Goal: Task Accomplishment & Management: Manage account settings

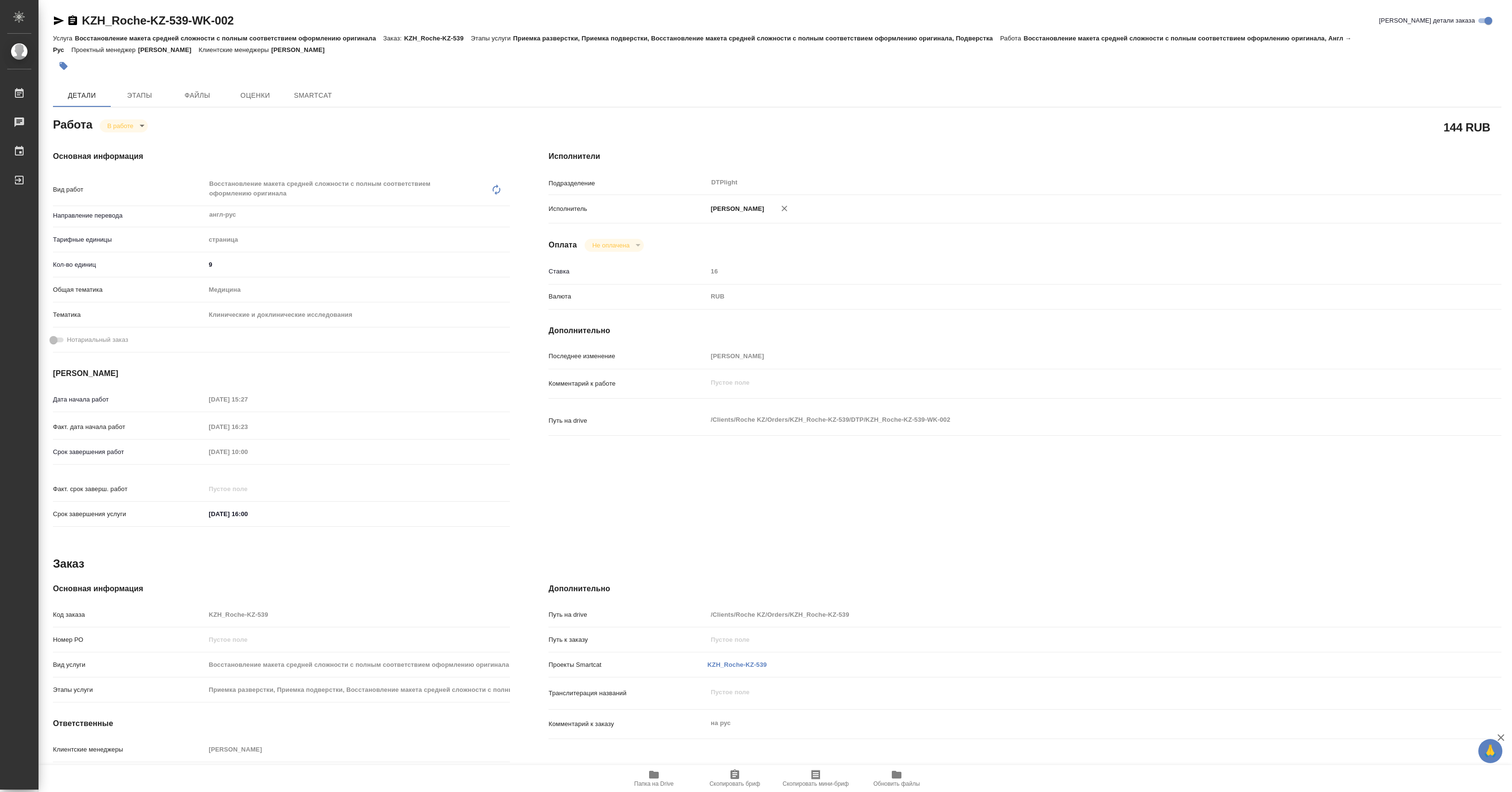
type textarea "x"
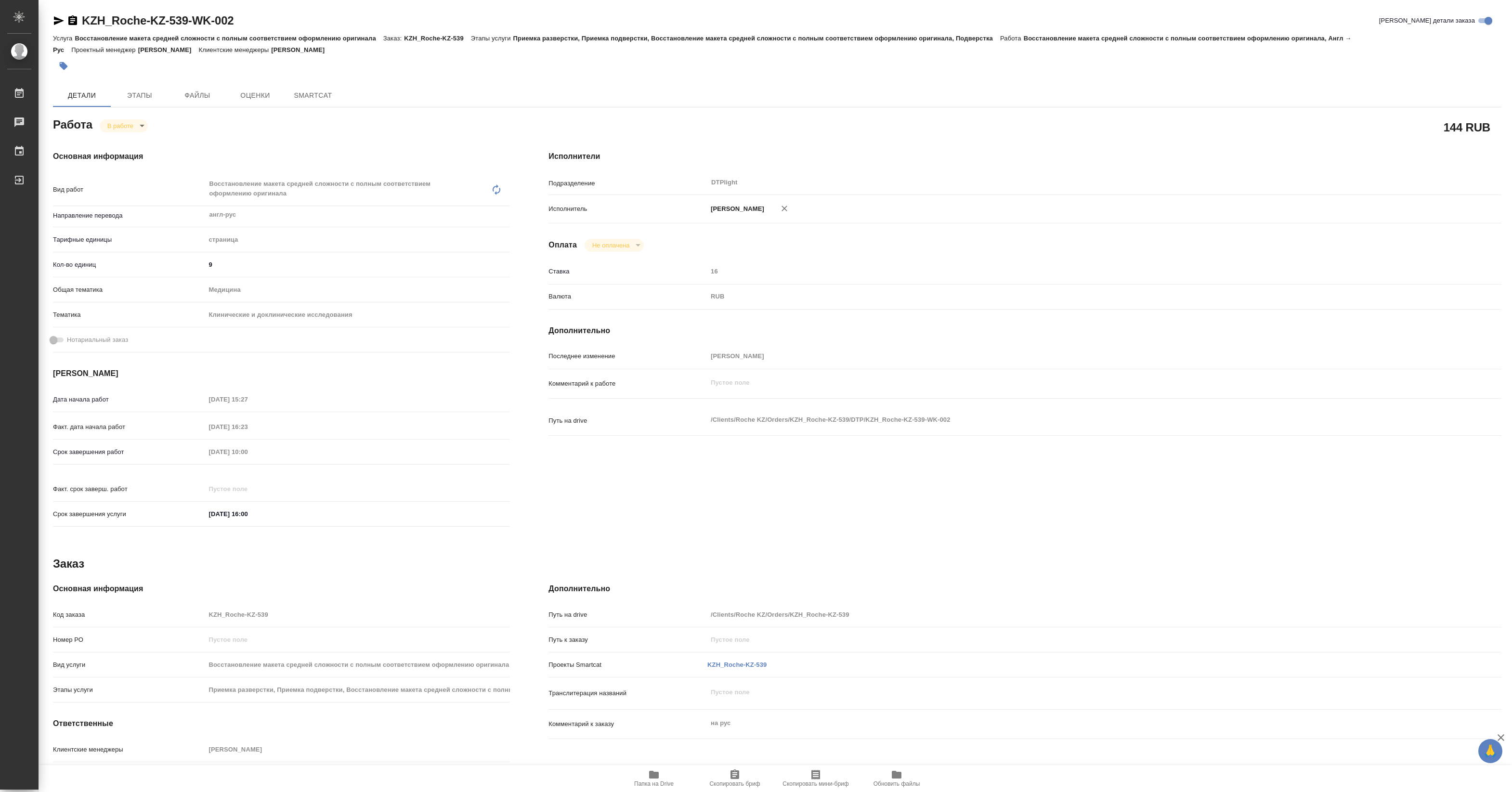
type textarea "x"
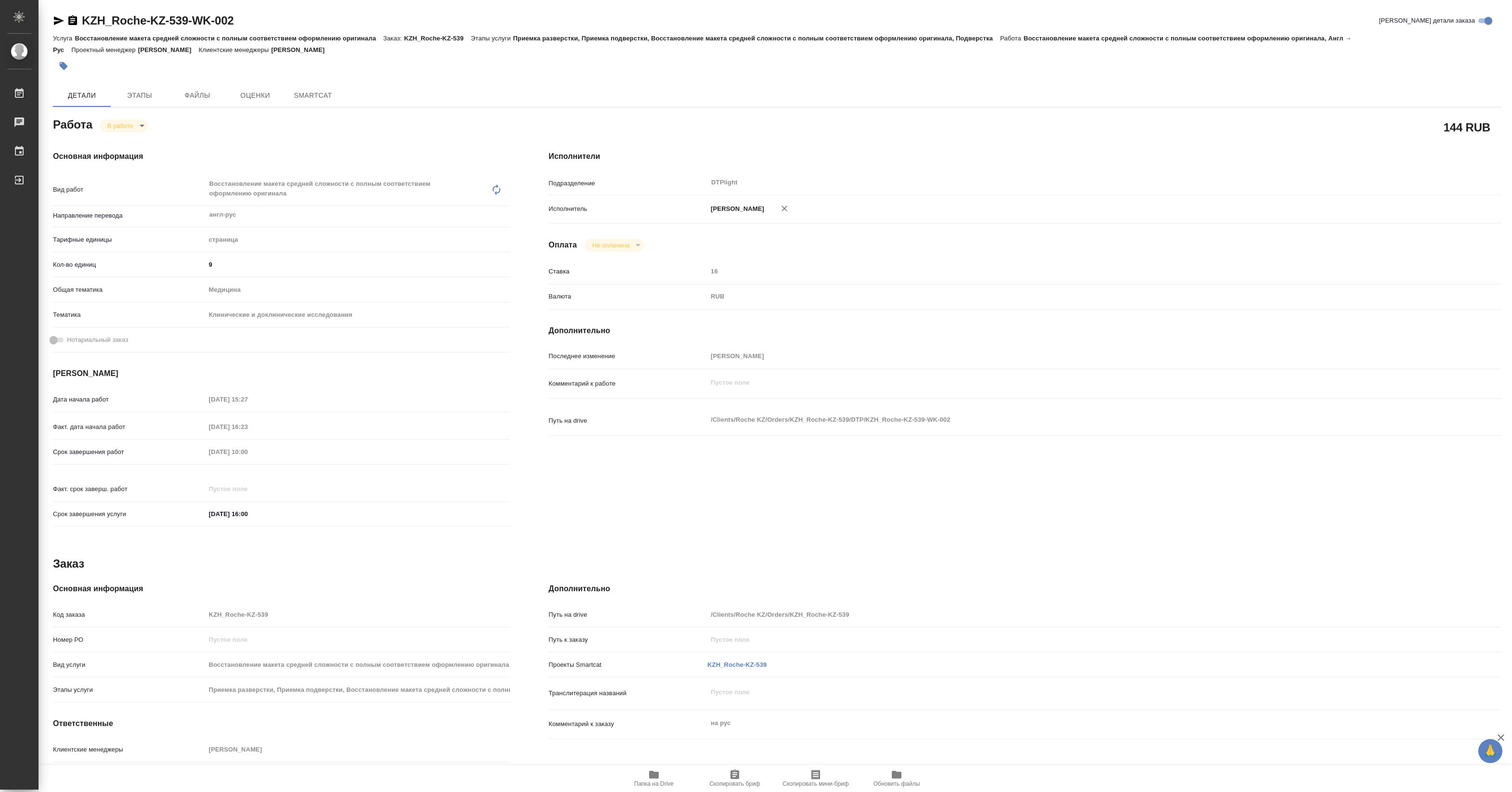
type textarea "x"
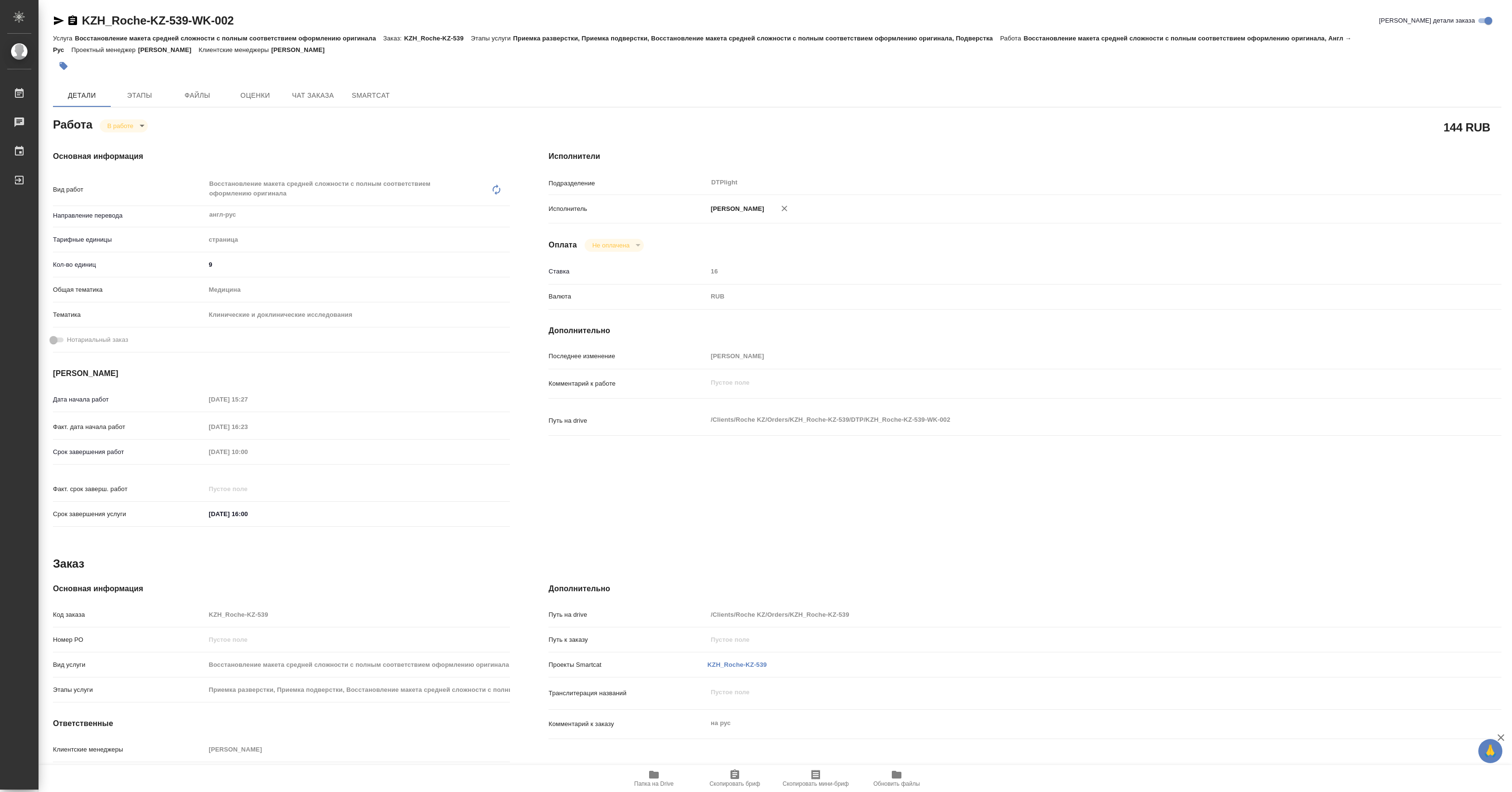
type textarea "x"
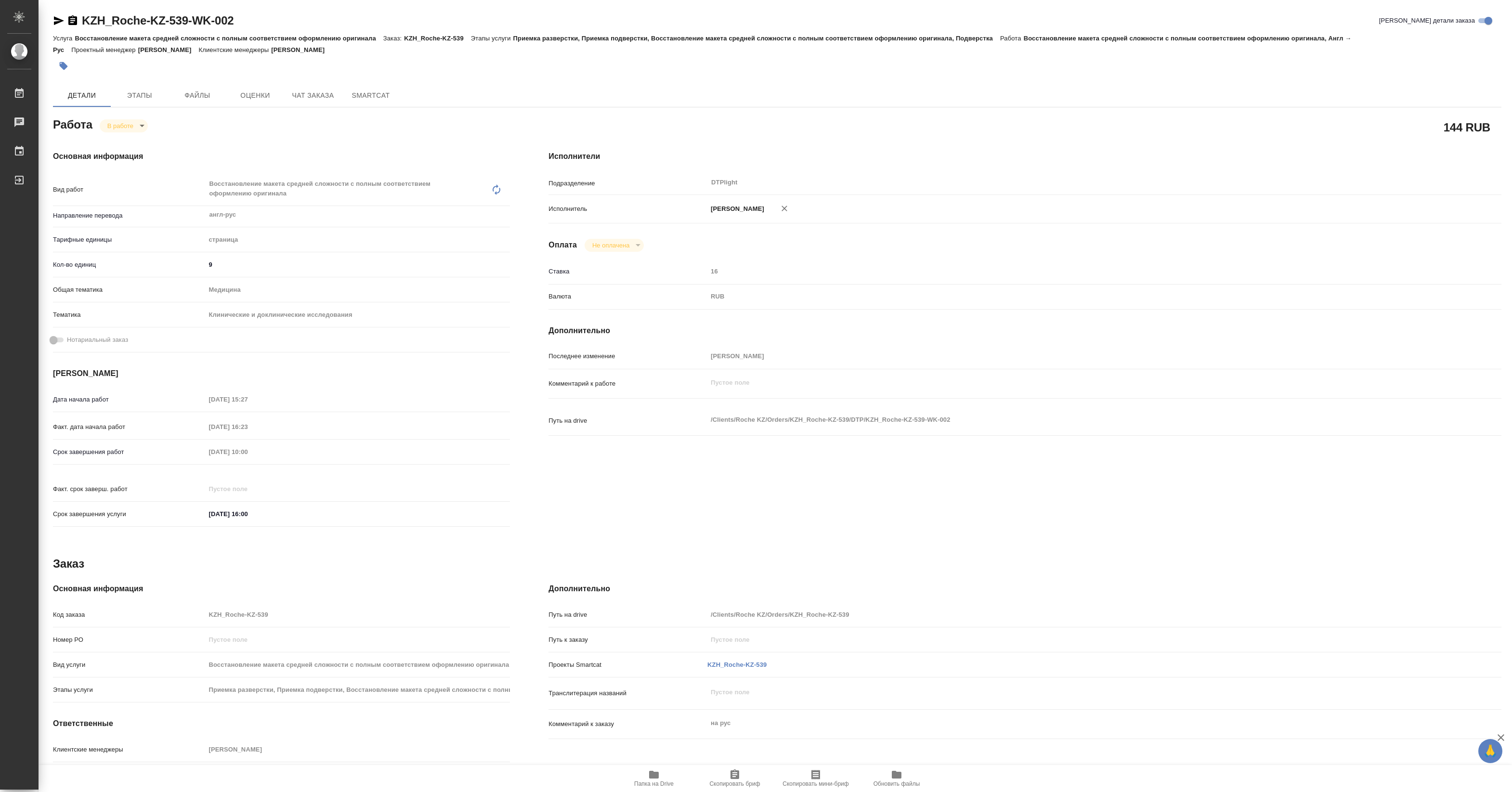
type textarea "x"
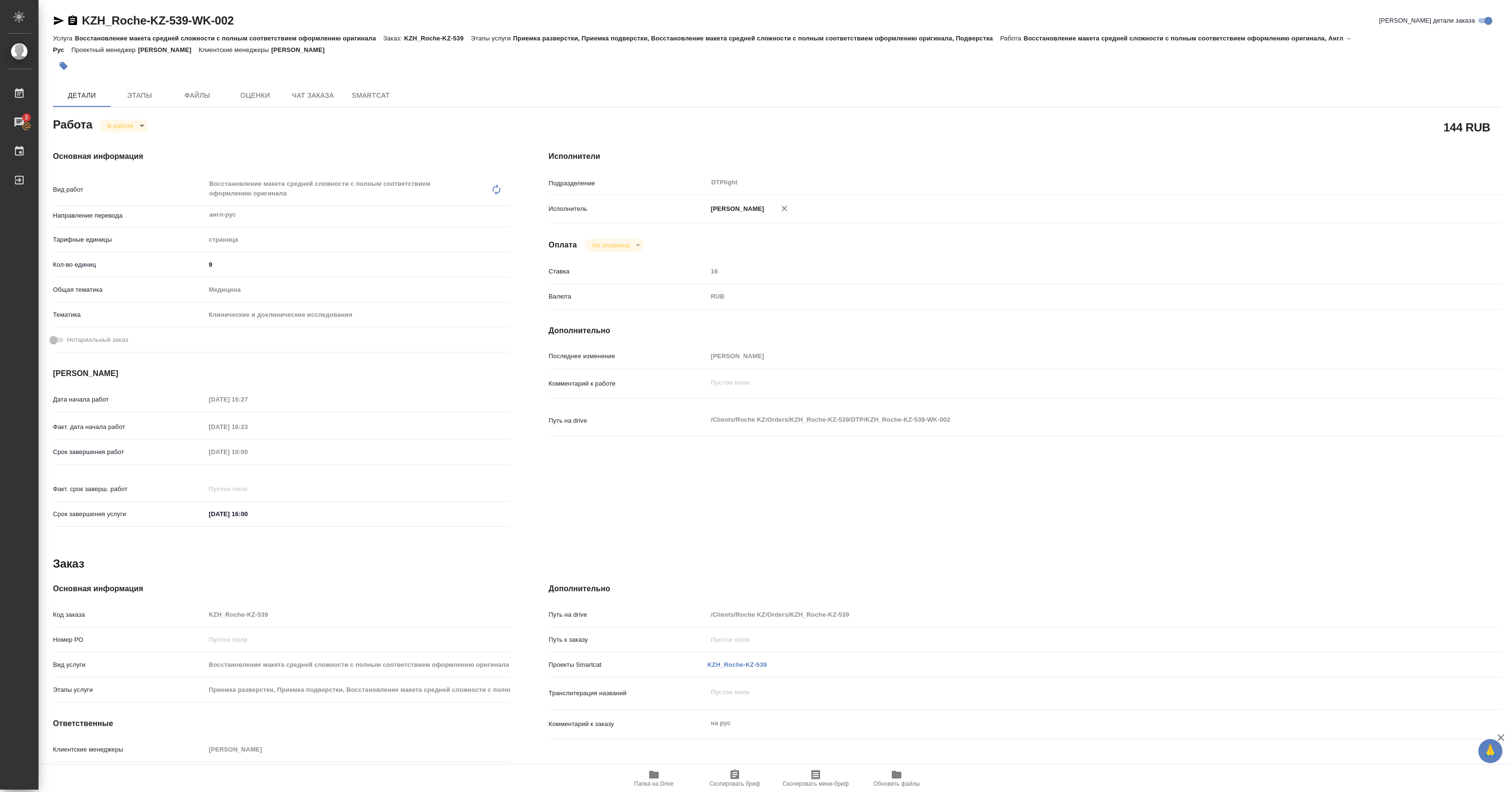
type textarea "x"
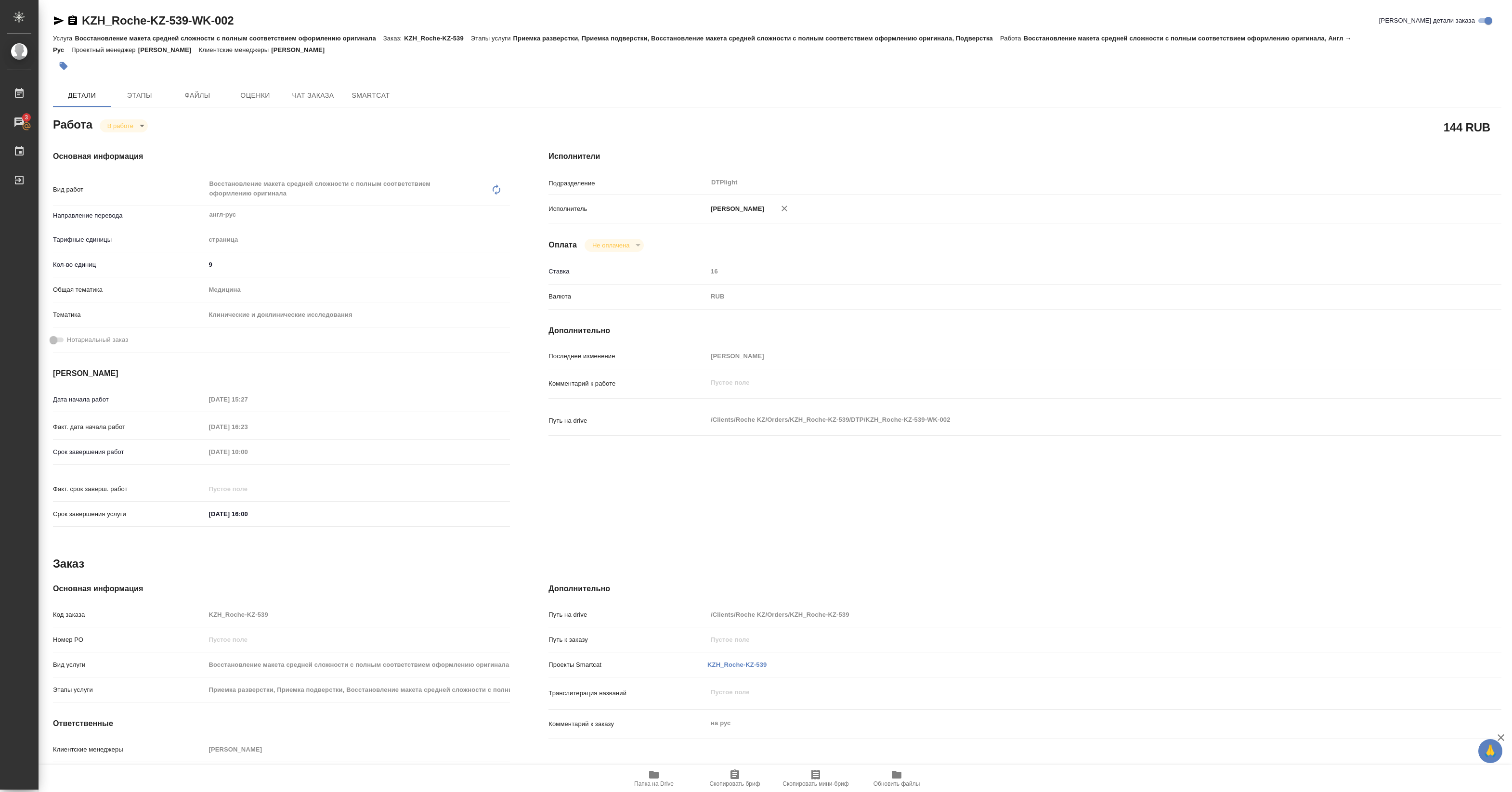
type textarea "x"
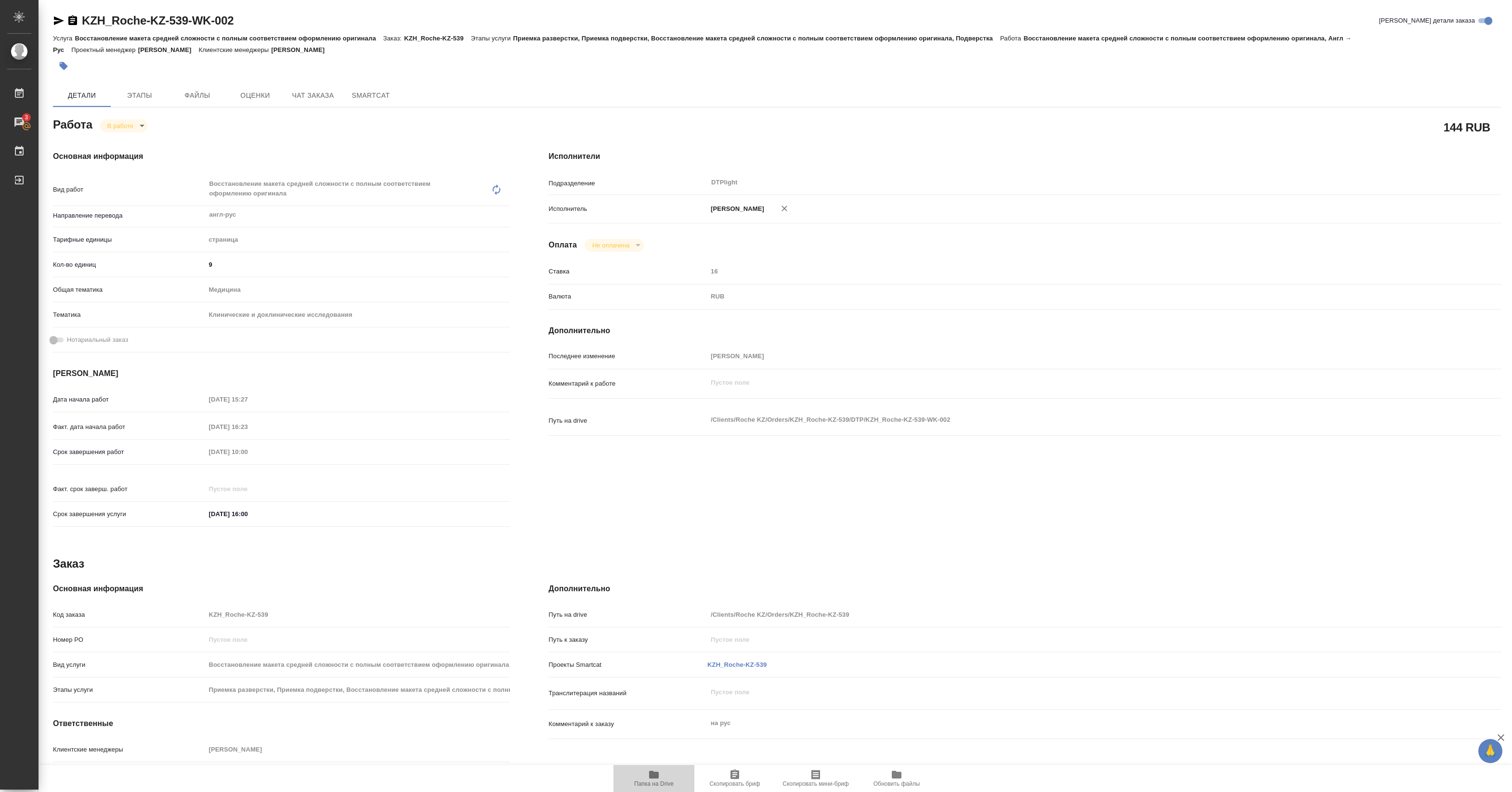
click at [646, 786] on span "Папка на Drive" at bounding box center [654, 784] width 39 height 7
click at [127, 122] on body "🙏 .cls-1 fill:#fff; AWATERA Pankina Anna Работы 3 Чаты График Выйти KZH_Roche-K…" at bounding box center [756, 396] width 1512 height 792
click at [127, 140] on button "Выполнен" at bounding box center [125, 142] width 35 height 10
type textarea "x"
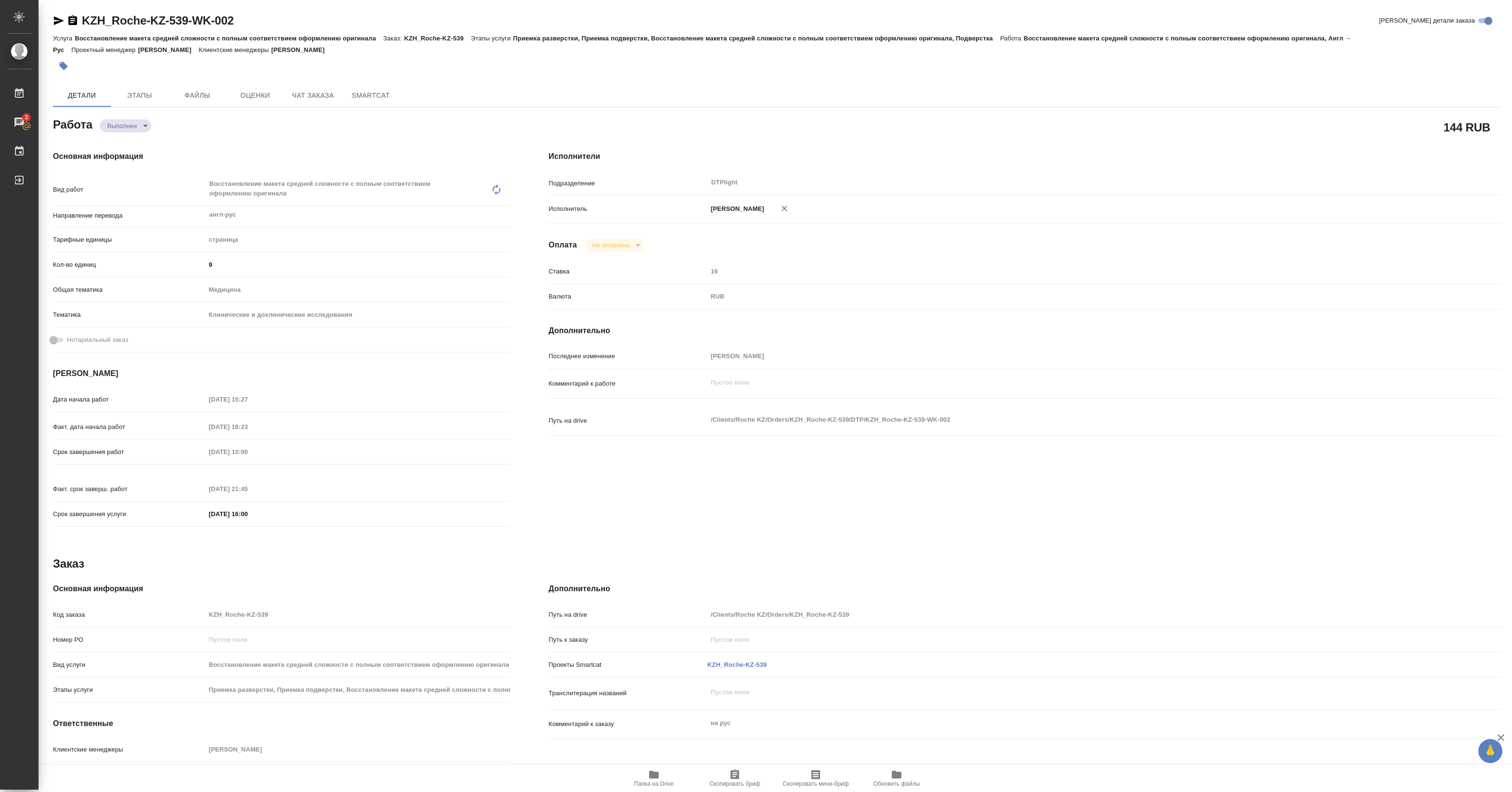
type textarea "x"
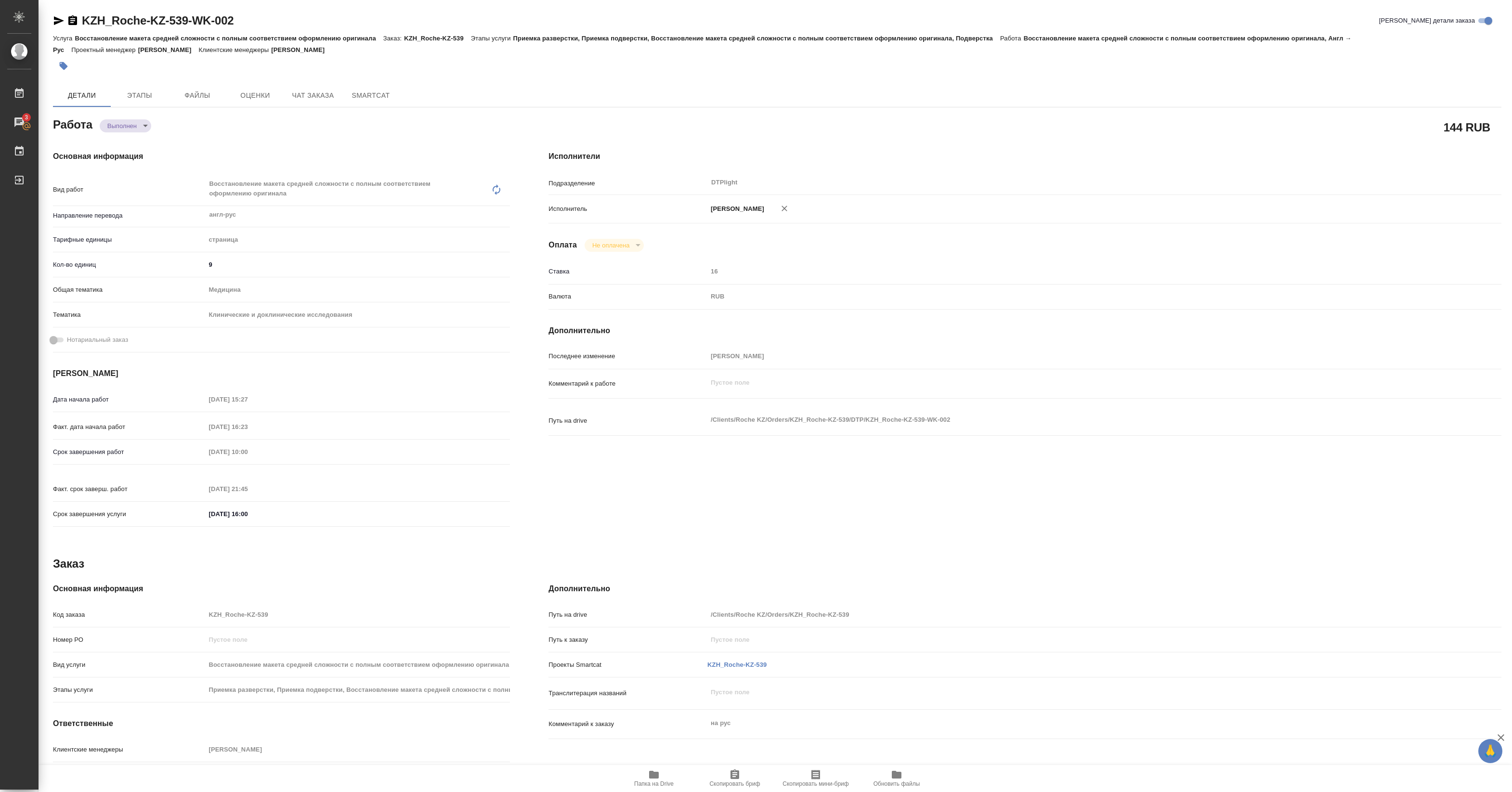
type textarea "x"
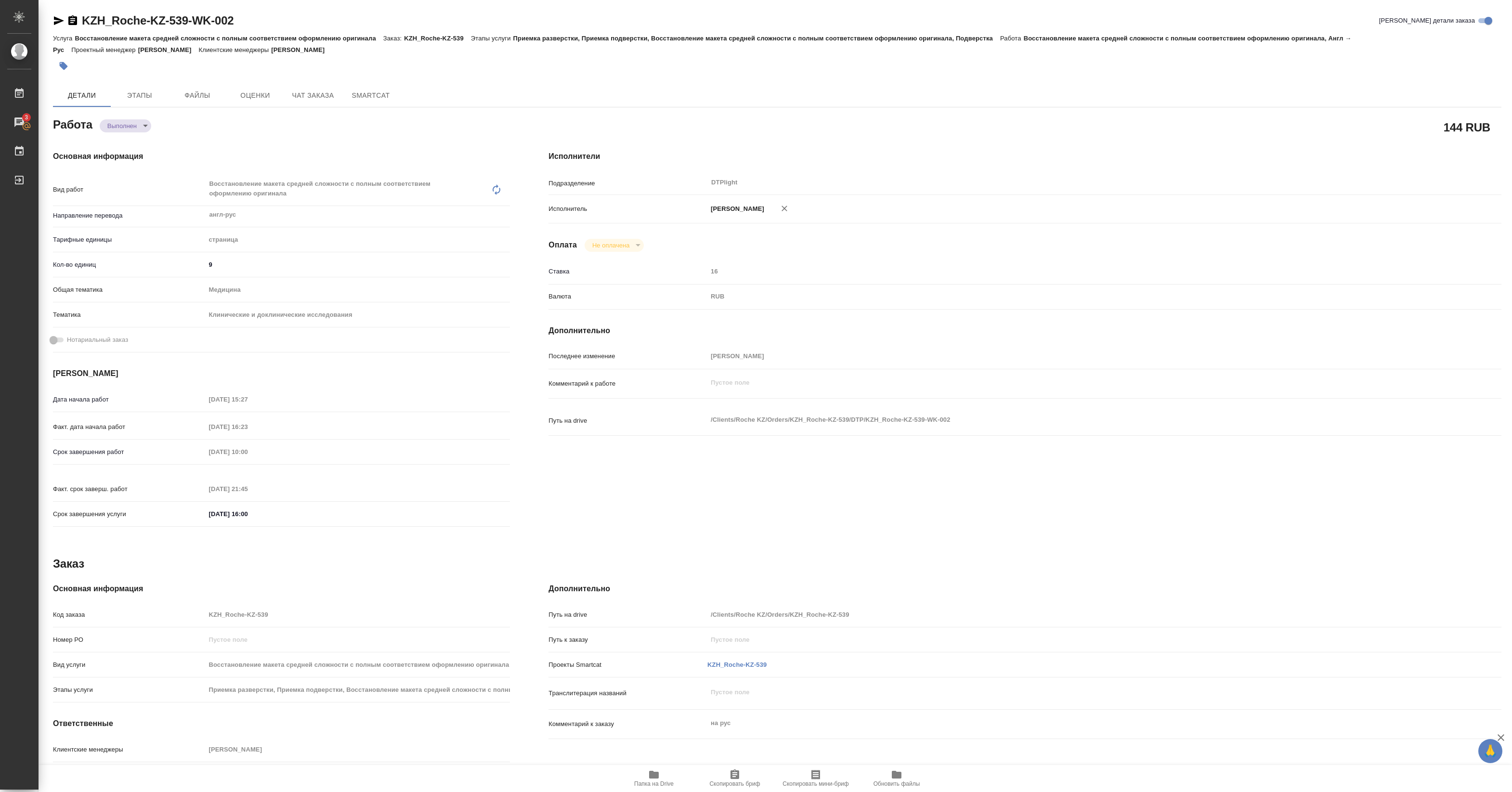
type textarea "x"
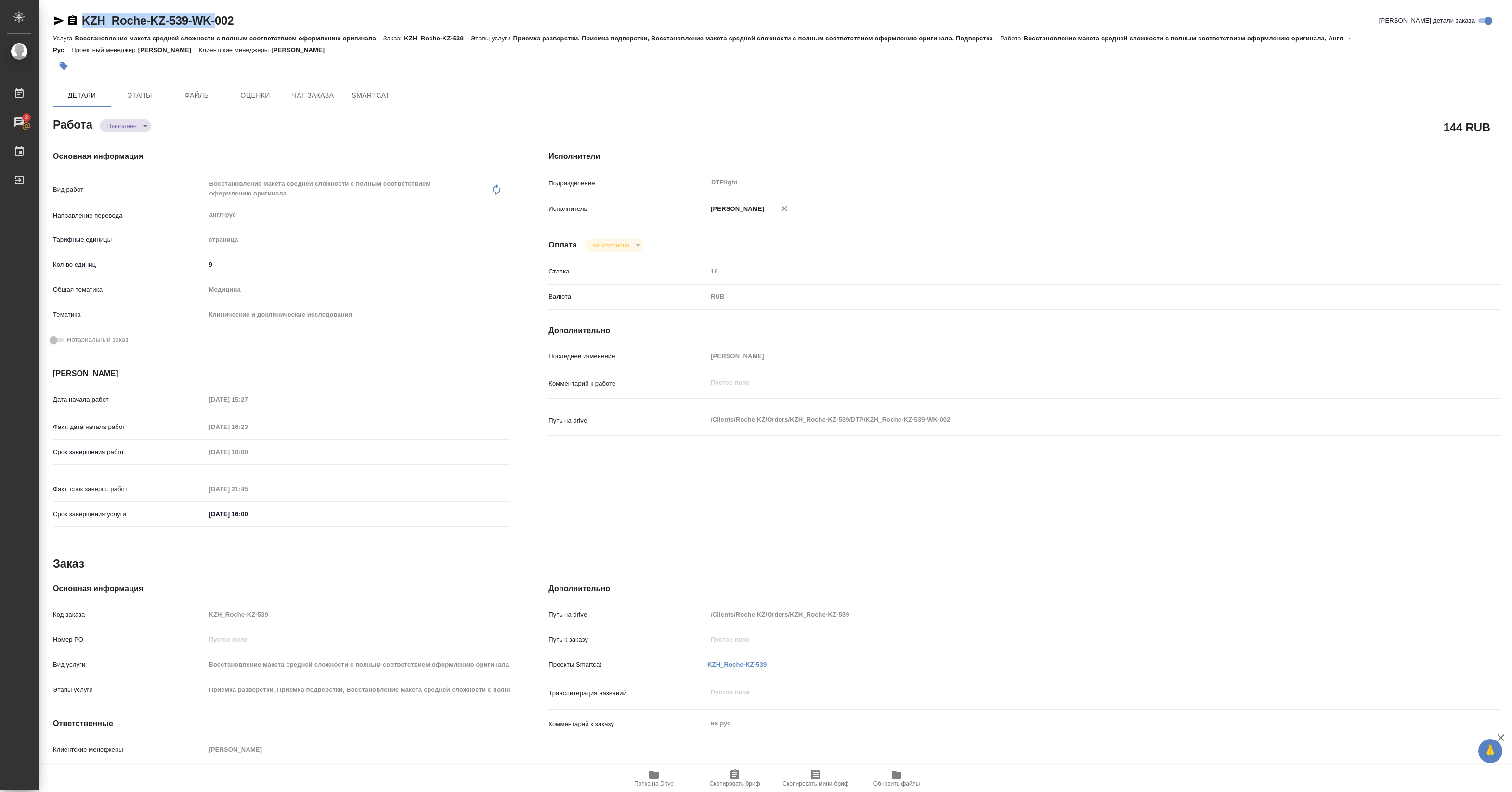
type textarea "x"
drag, startPoint x: 83, startPoint y: 28, endPoint x: 243, endPoint y: 23, distance: 160.1
click at [243, 23] on div "KZH_Roche-KZ-539-WK-002 Кратко детали заказа" at bounding box center [778, 21] width 1449 height 15
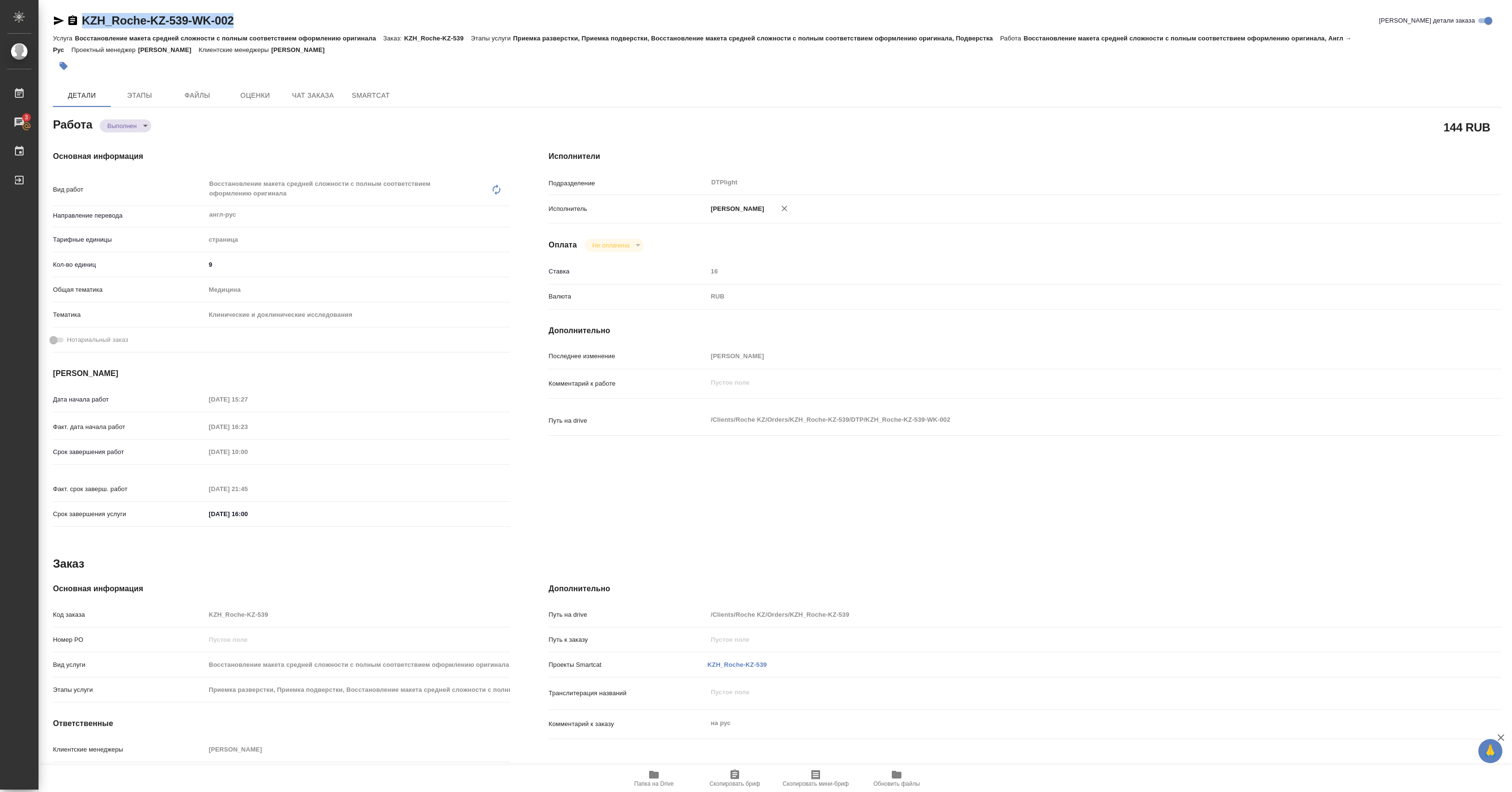
copy link "KZH_Roche-KZ-539-WK-002"
type textarea "x"
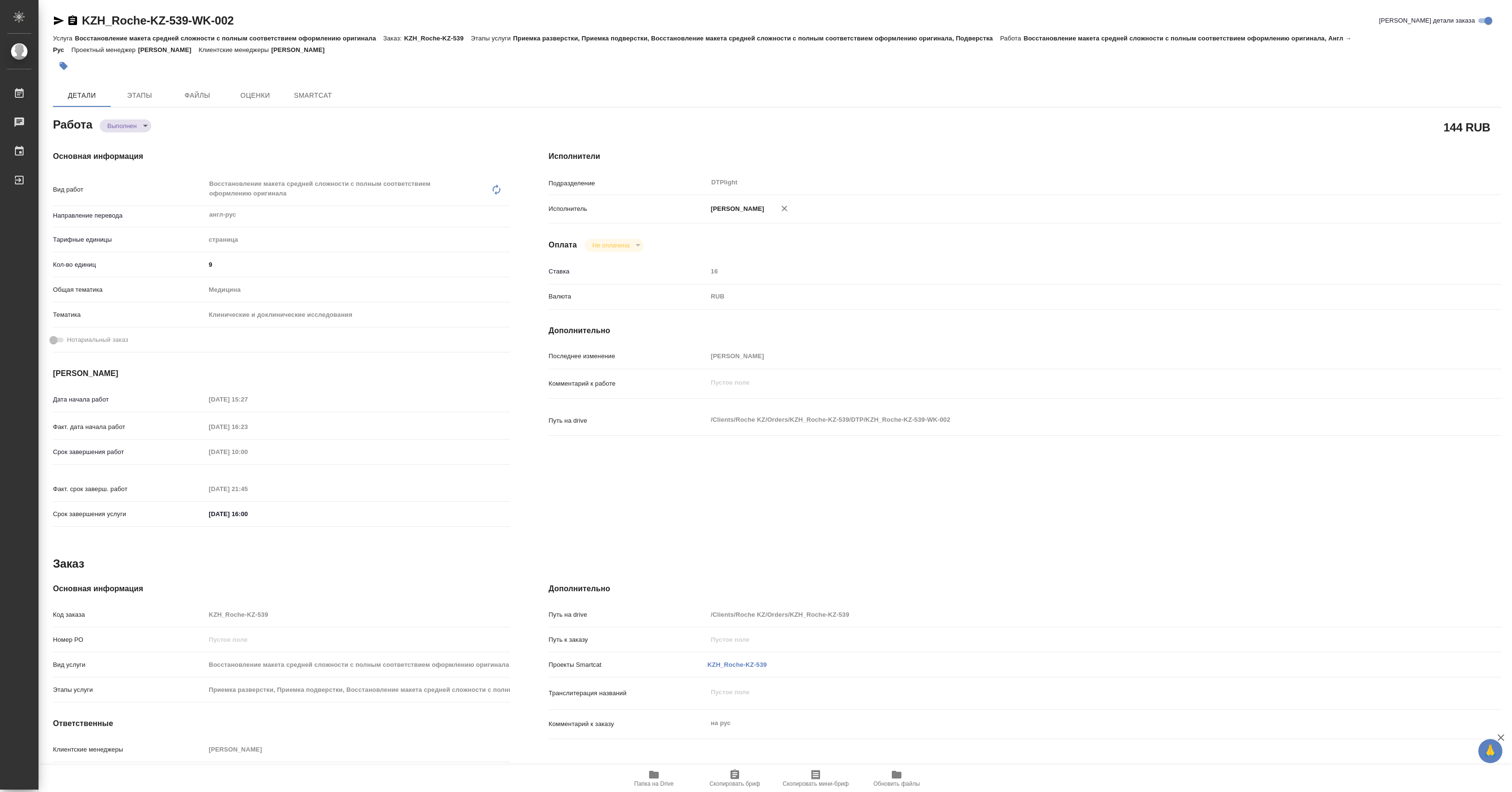
type textarea "x"
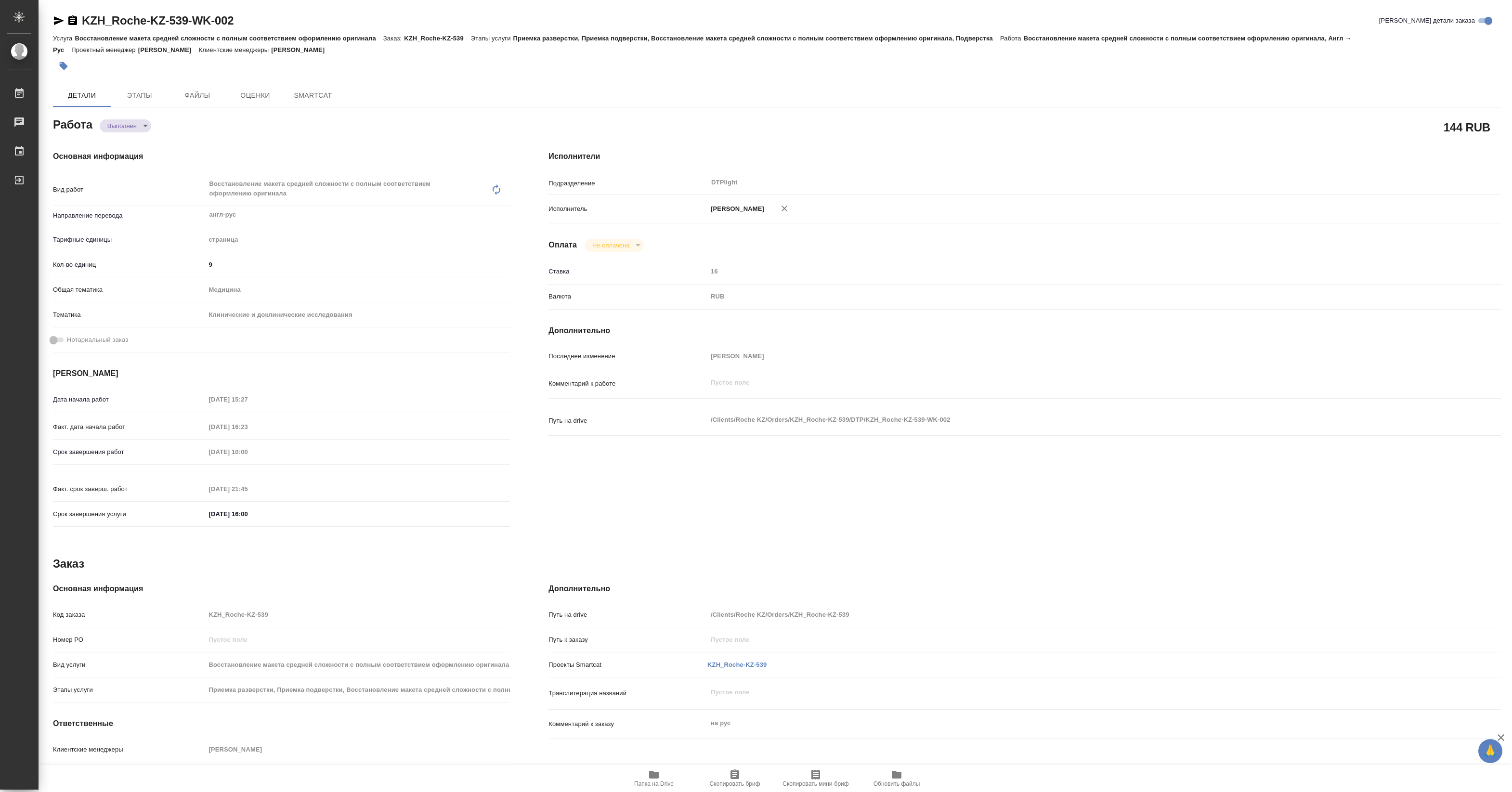
type textarea "x"
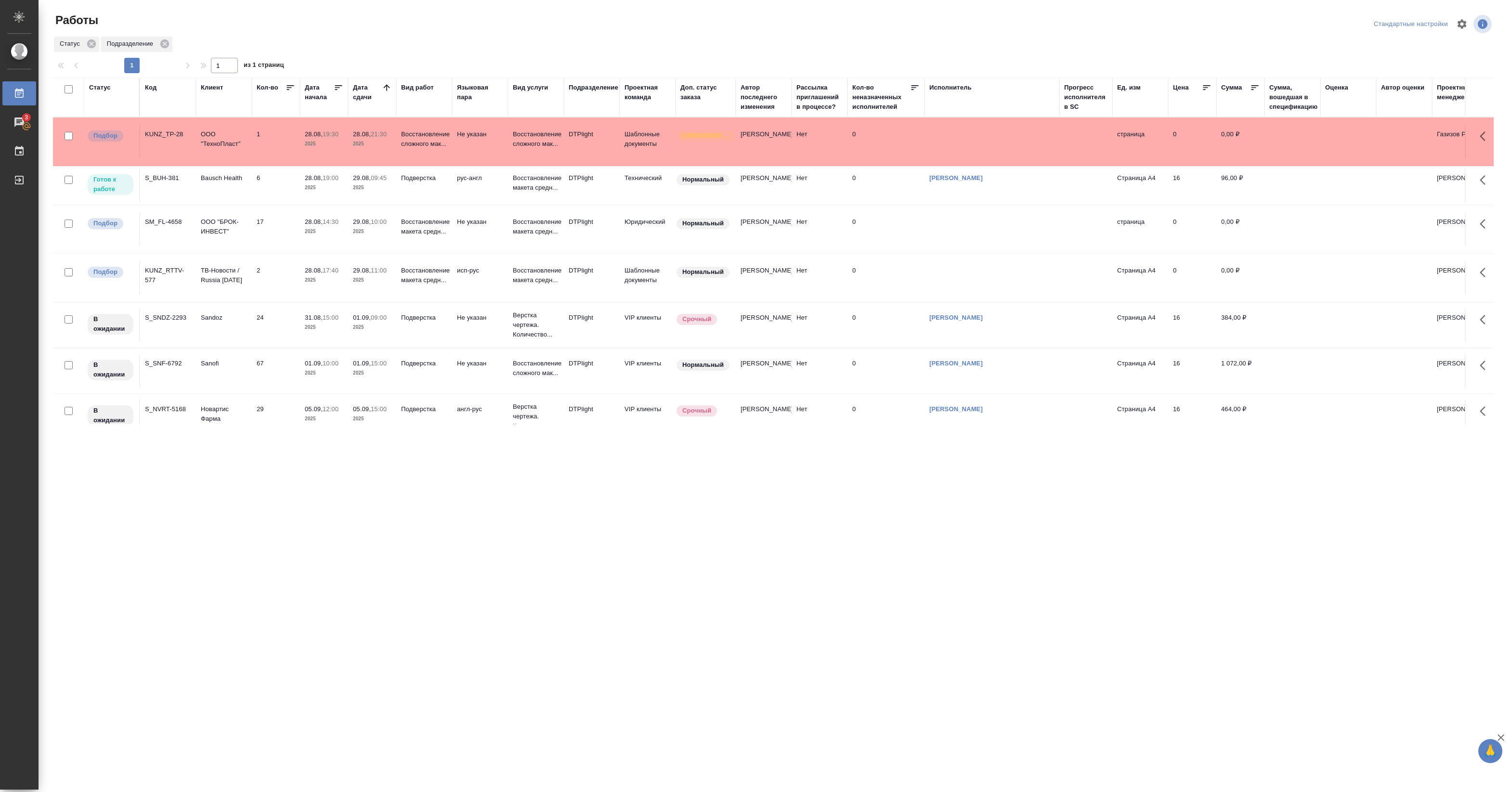
click at [317, 191] on p "2025" at bounding box center [325, 187] width 39 height 10
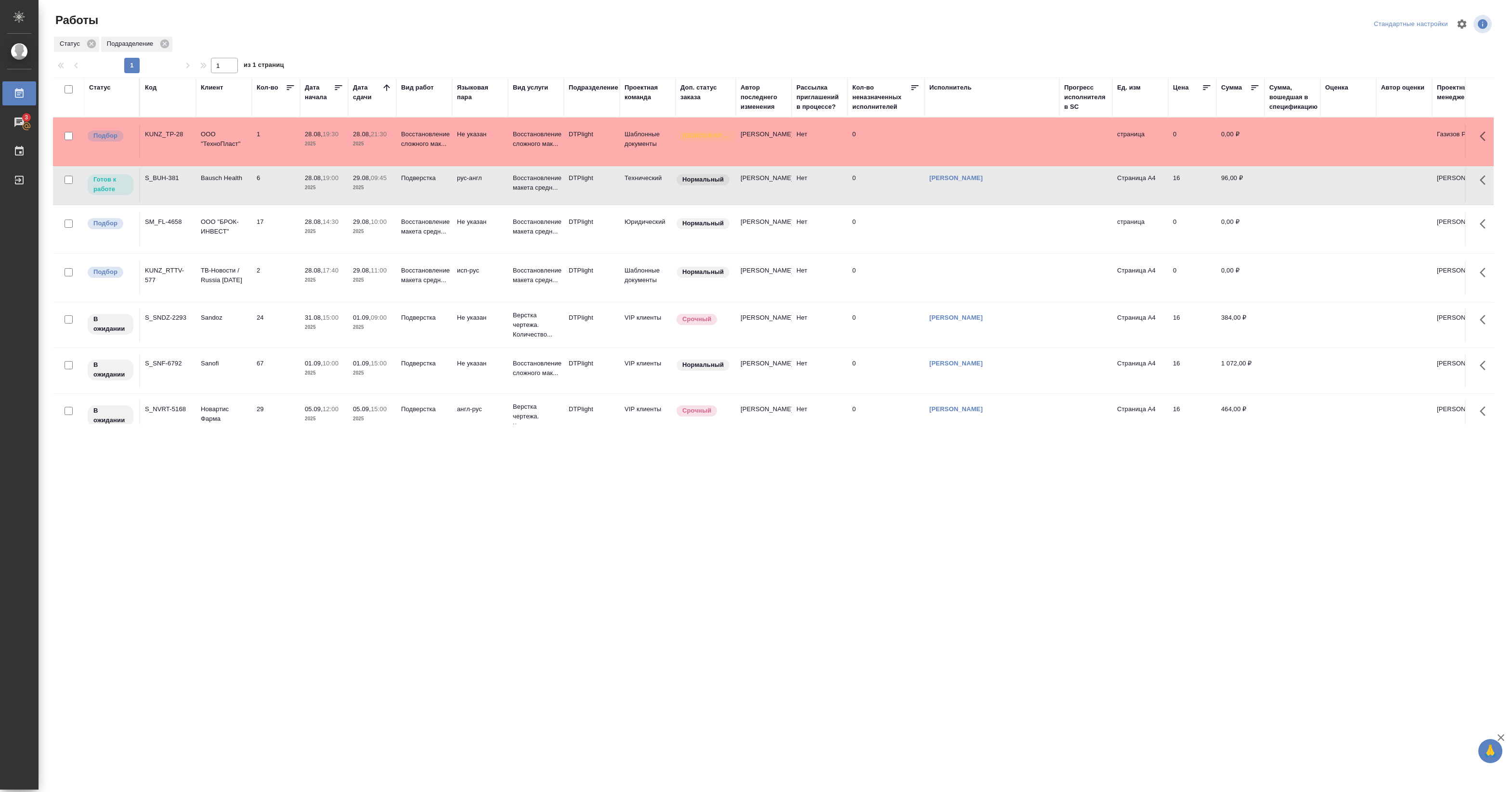
click at [317, 191] on p "2025" at bounding box center [325, 187] width 39 height 10
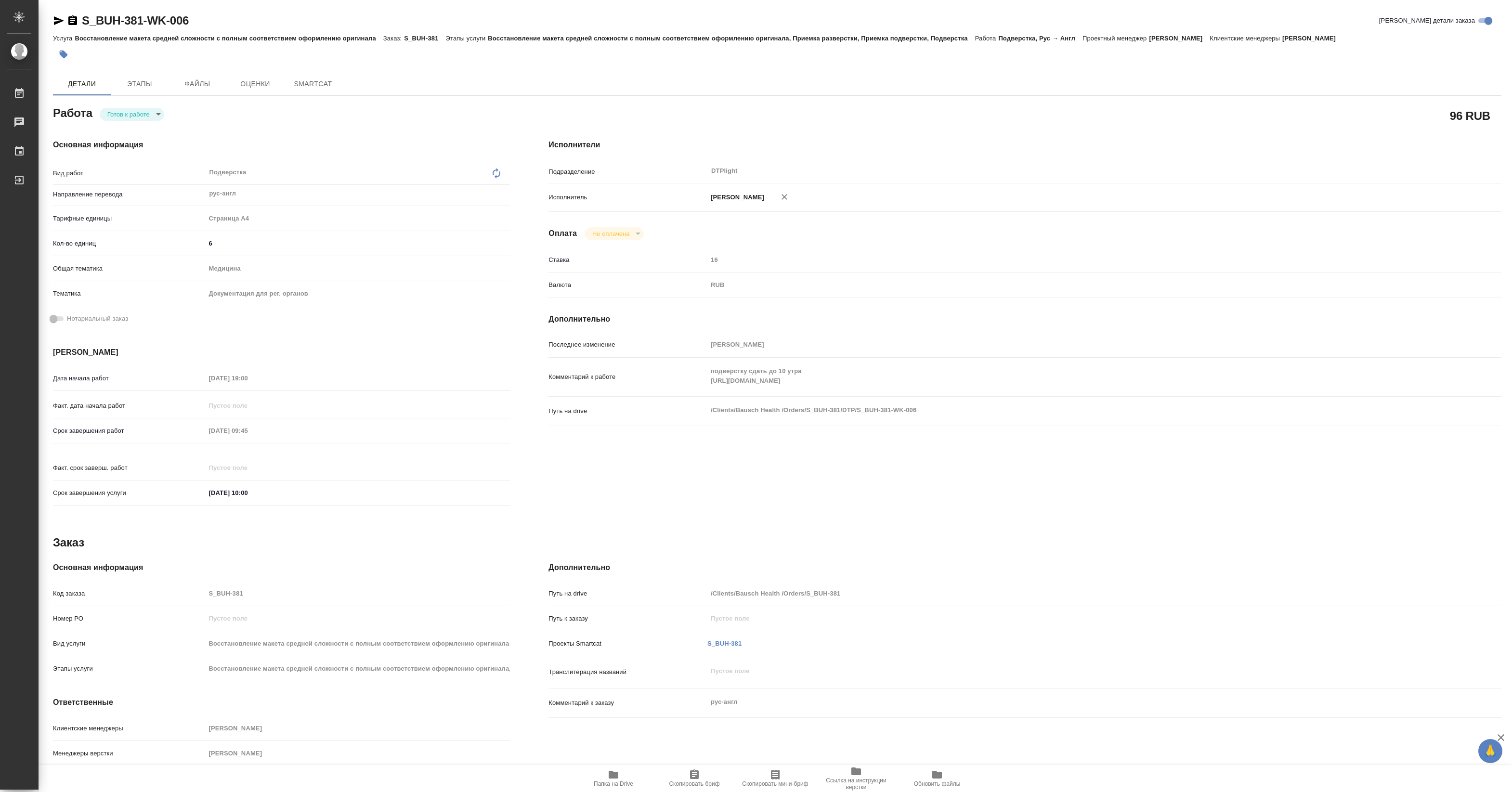
type textarea "x"
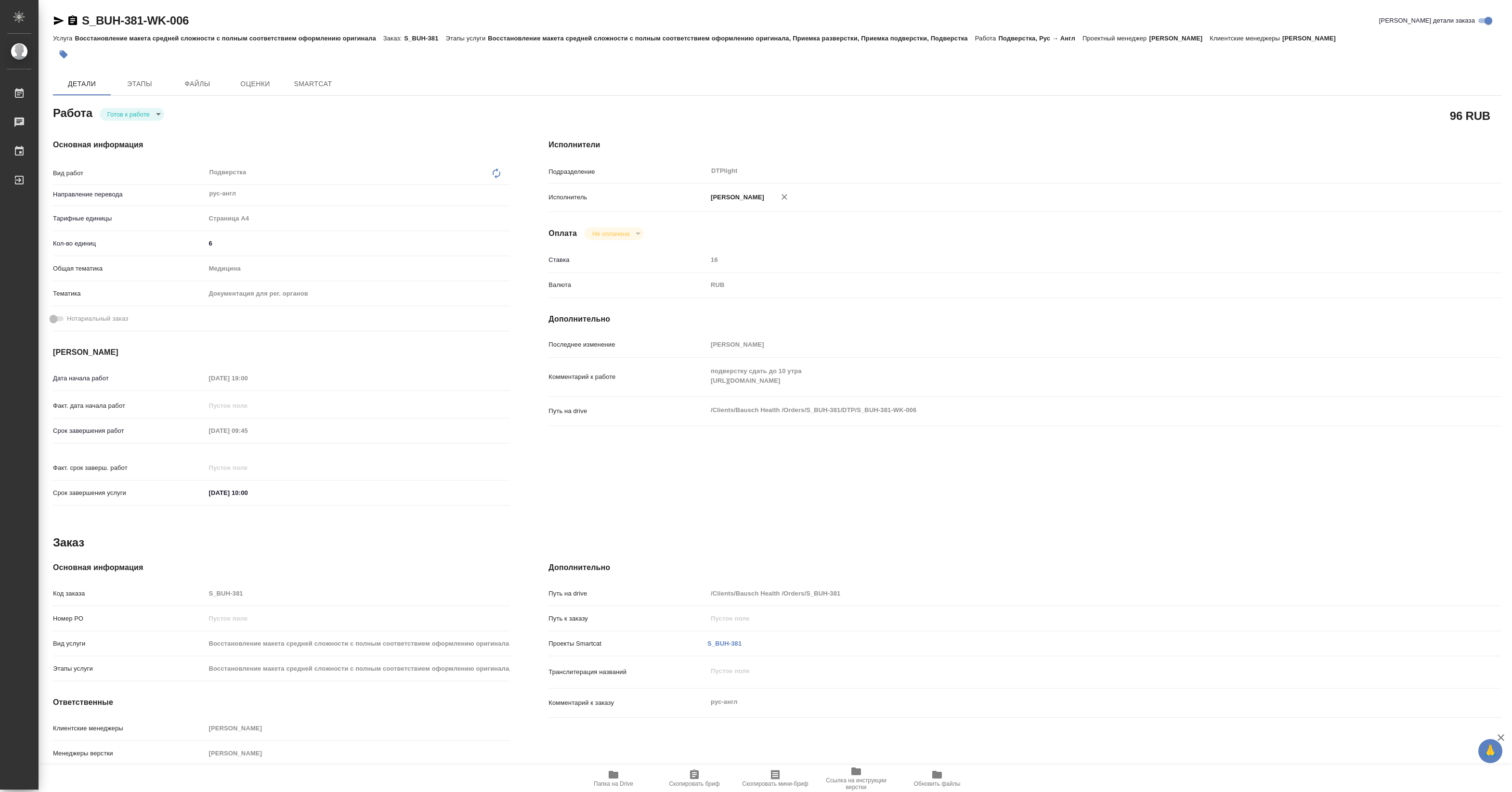
type textarea "x"
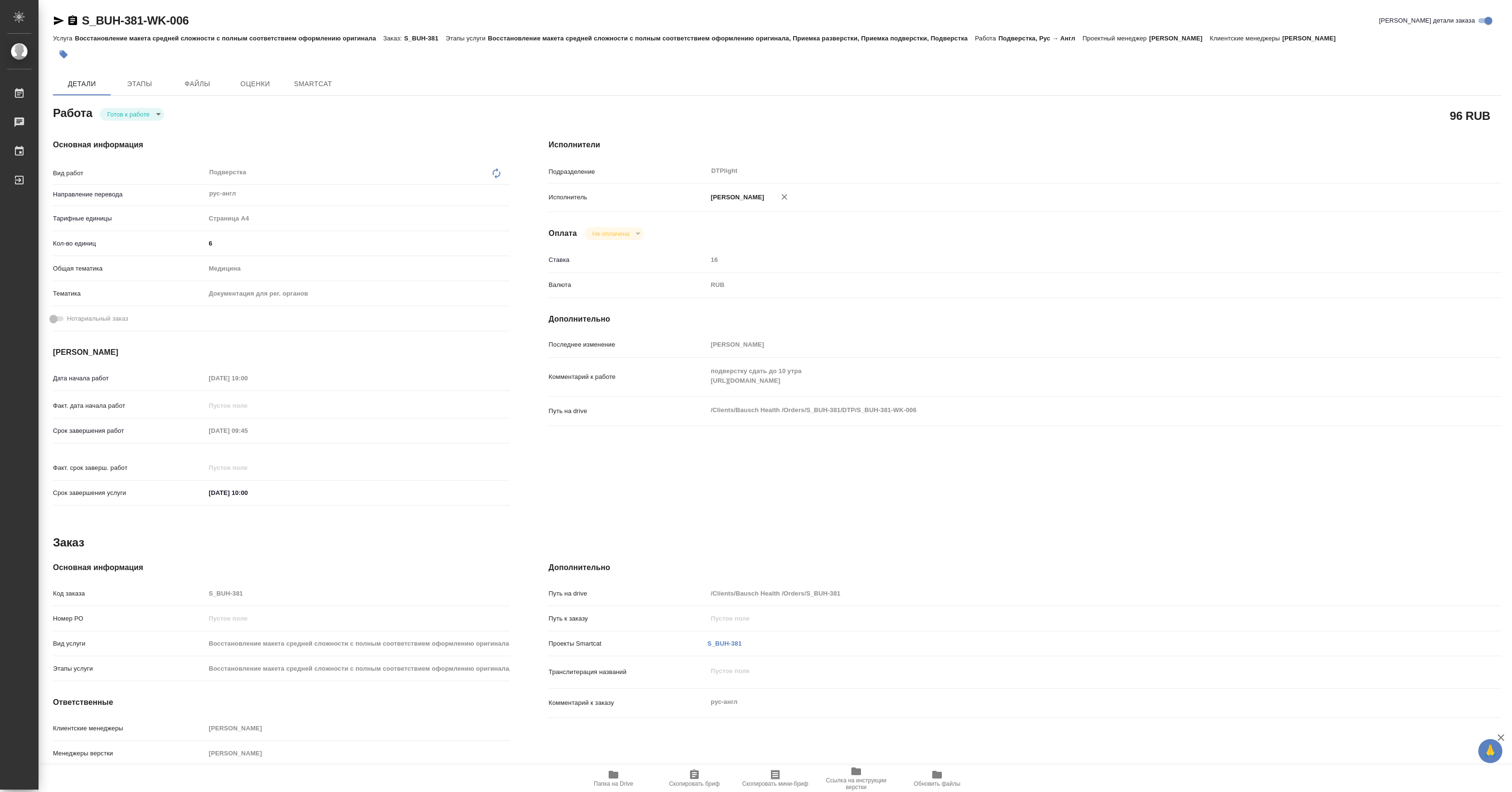
type textarea "x"
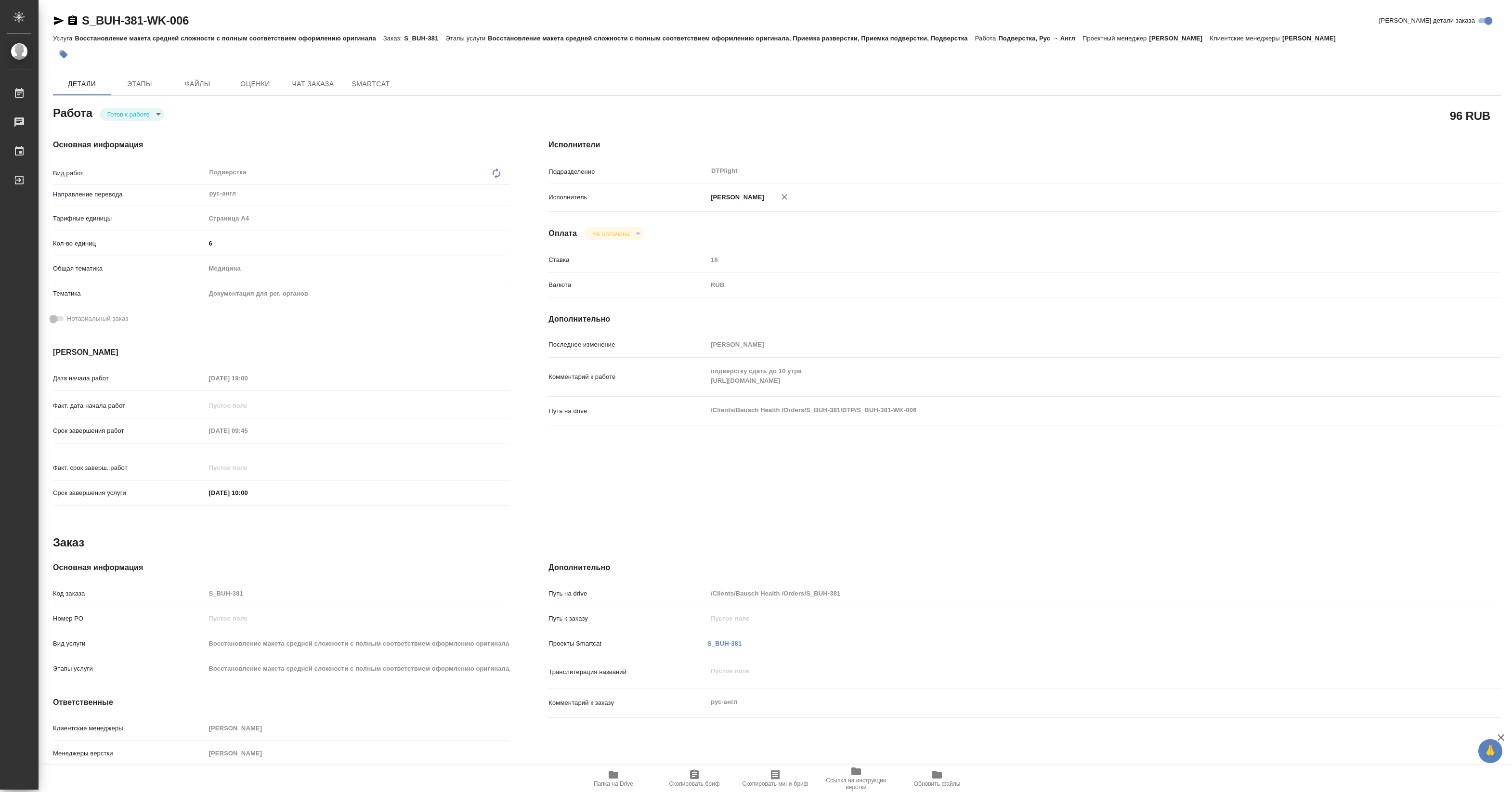
type textarea "x"
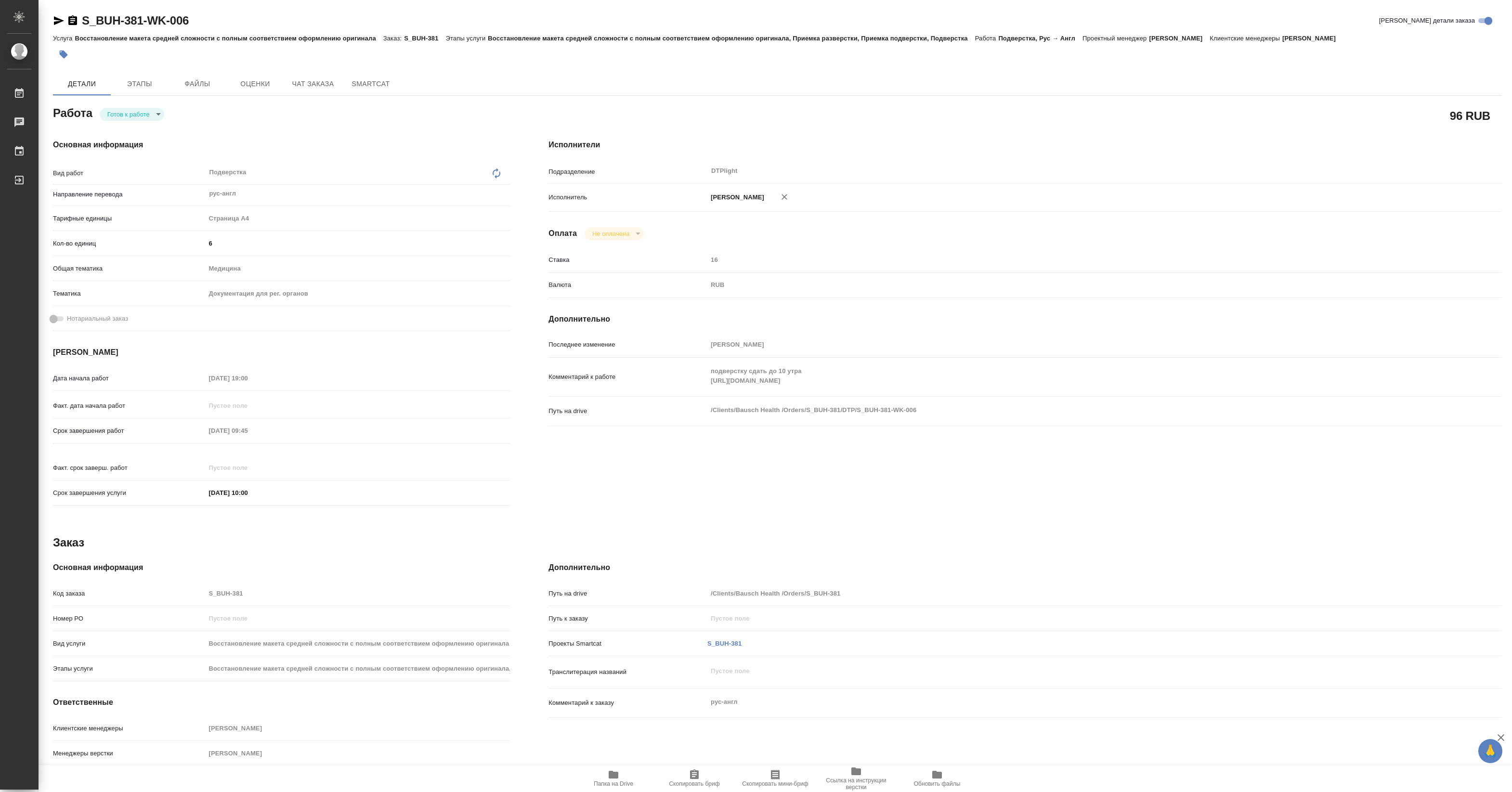
type textarea "x"
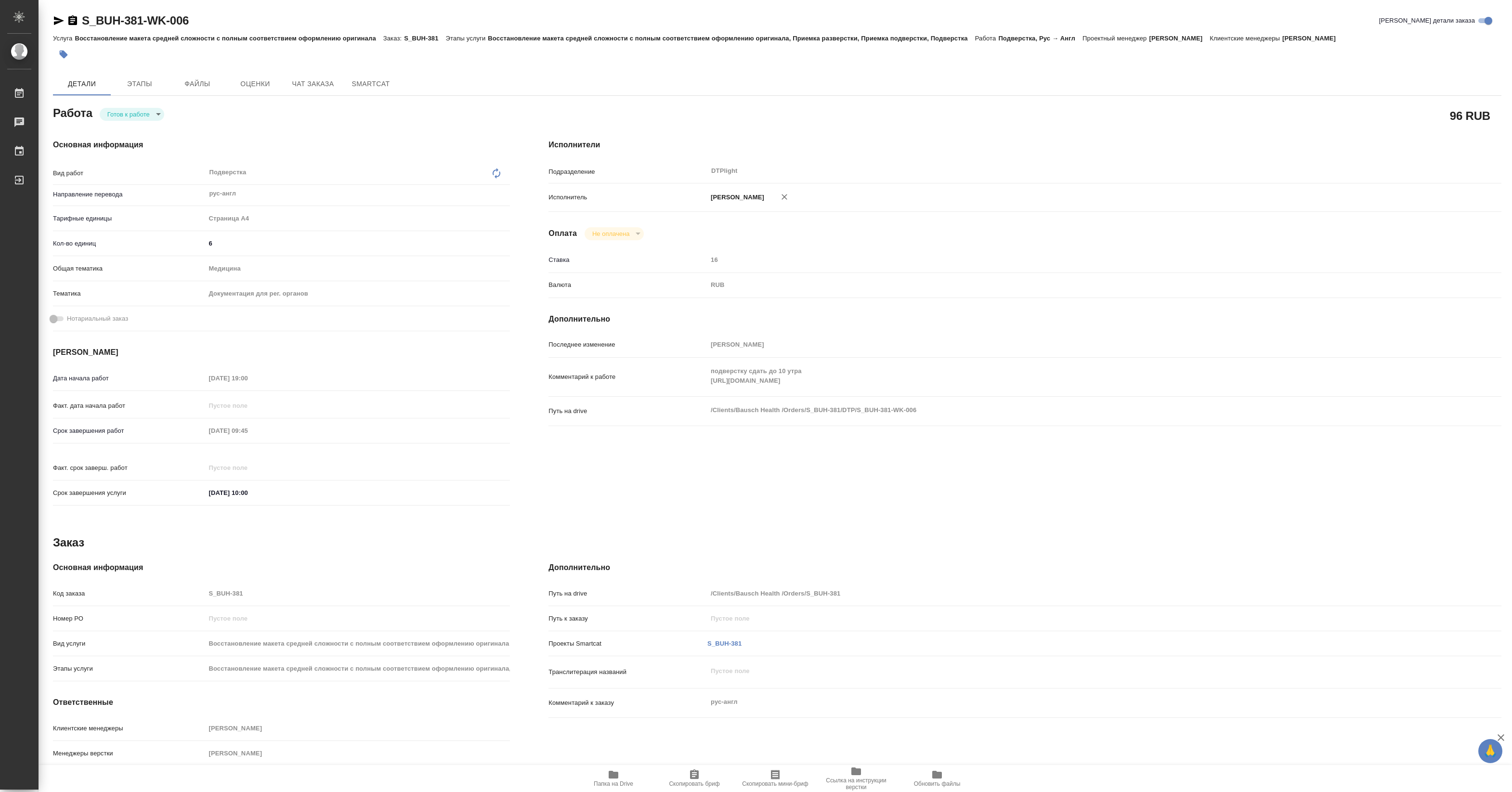
click at [861, 400] on div "Комментарий к работе подверстку сдать до 10 утра https://drive.awatera.com/s/xo…" at bounding box center [1025, 381] width 953 height 39
click at [615, 778] on icon "button" at bounding box center [614, 774] width 10 height 8
type textarea "x"
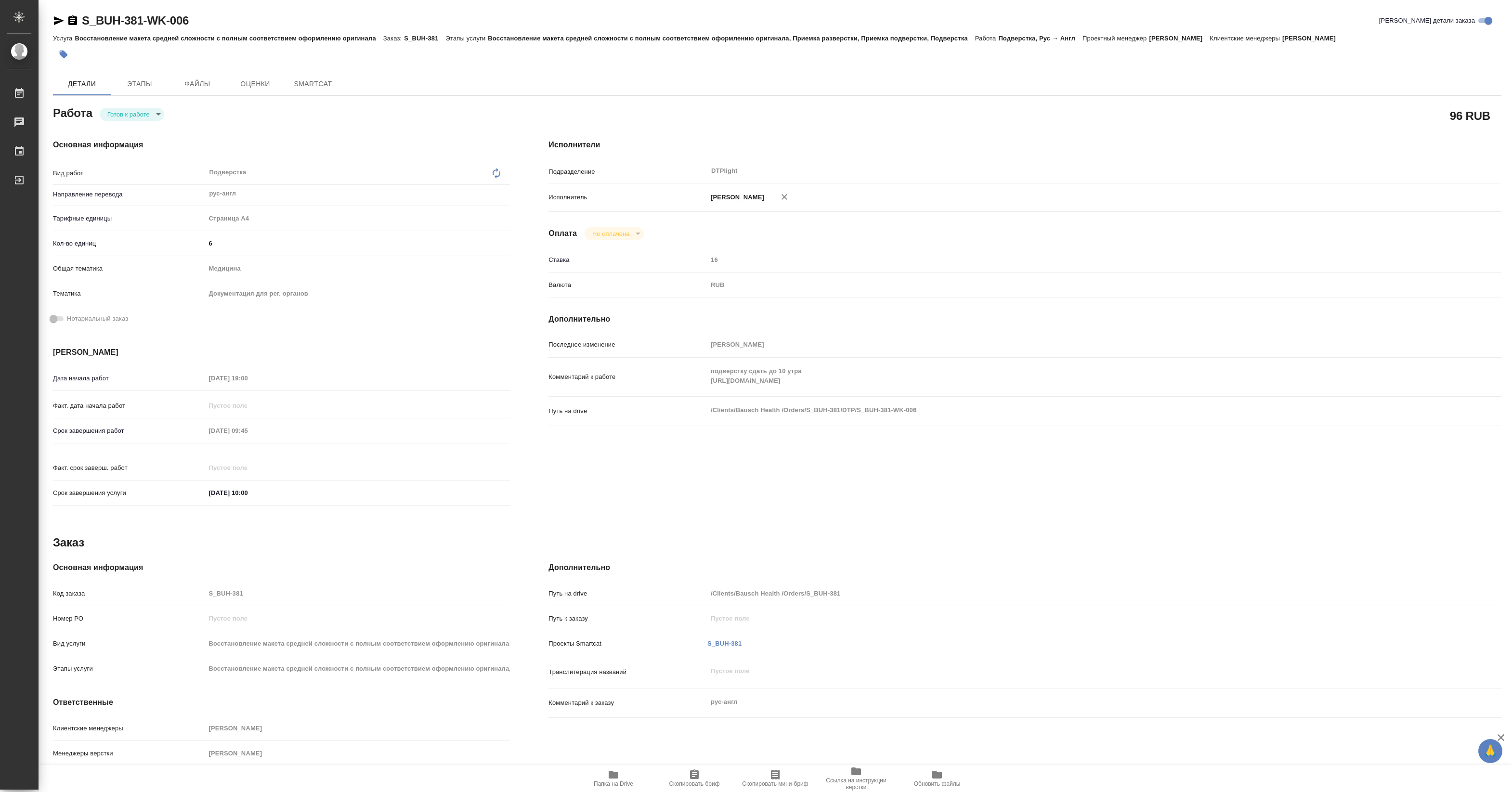
type textarea "x"
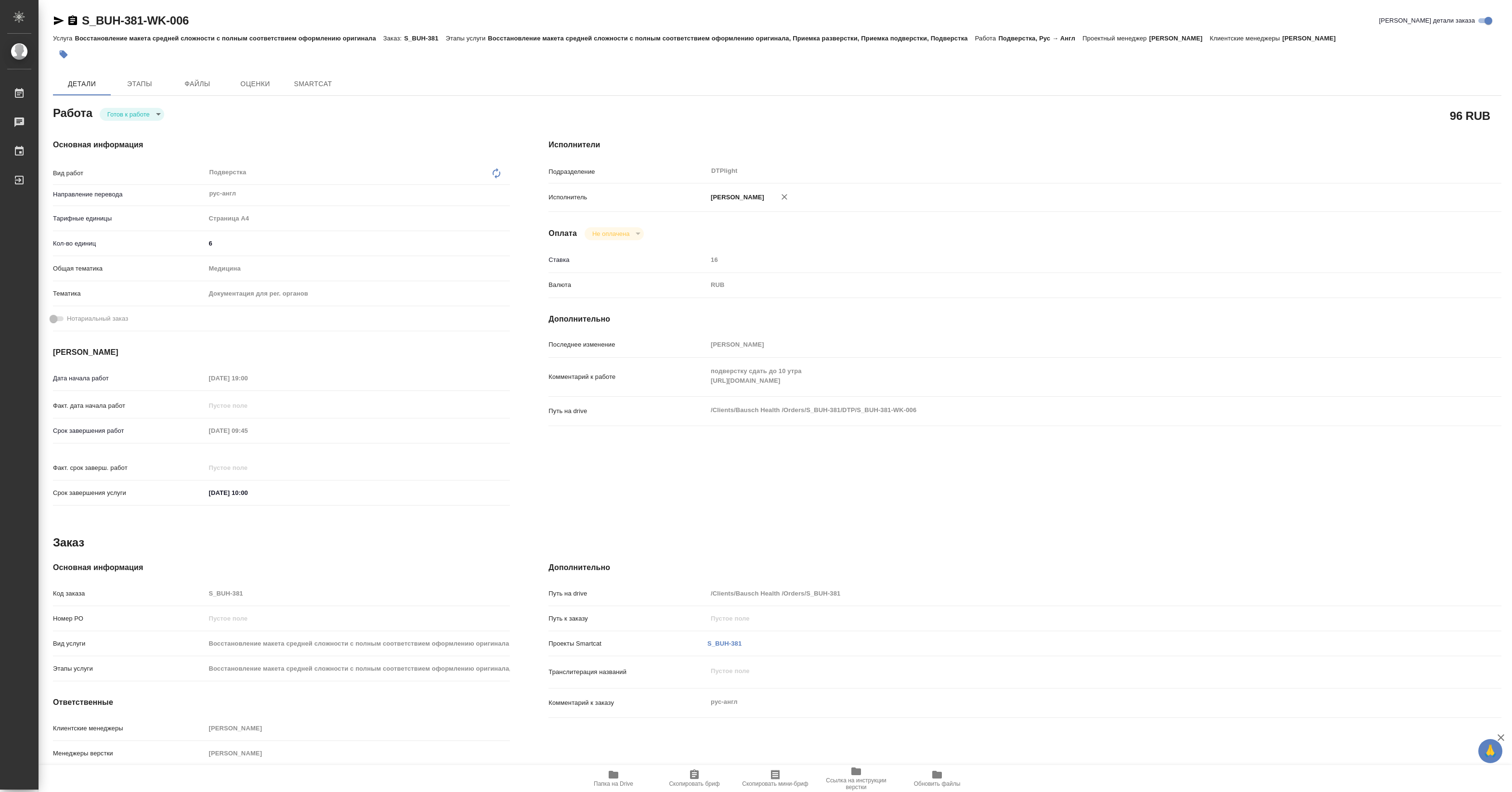
type textarea "x"
click at [151, 119] on body "🙏 .cls-1 fill:#fff; AWATERA [PERSON_NAME] Работы Чаты График Выйти S_BUH-381-WK…" at bounding box center [756, 396] width 1512 height 792
type textarea "x"
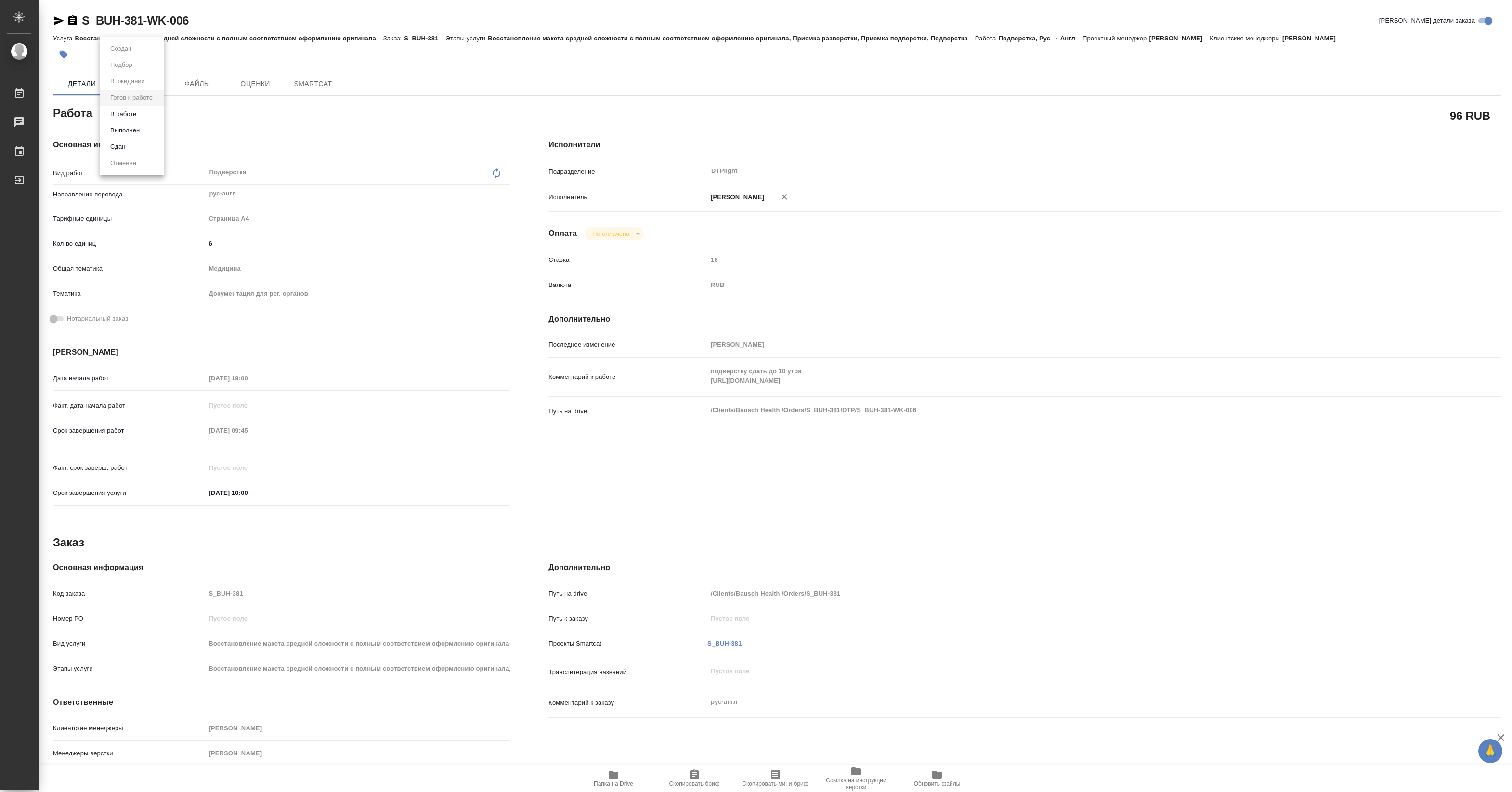
type textarea "x"
click at [124, 113] on button "В работе" at bounding box center [123, 113] width 32 height 10
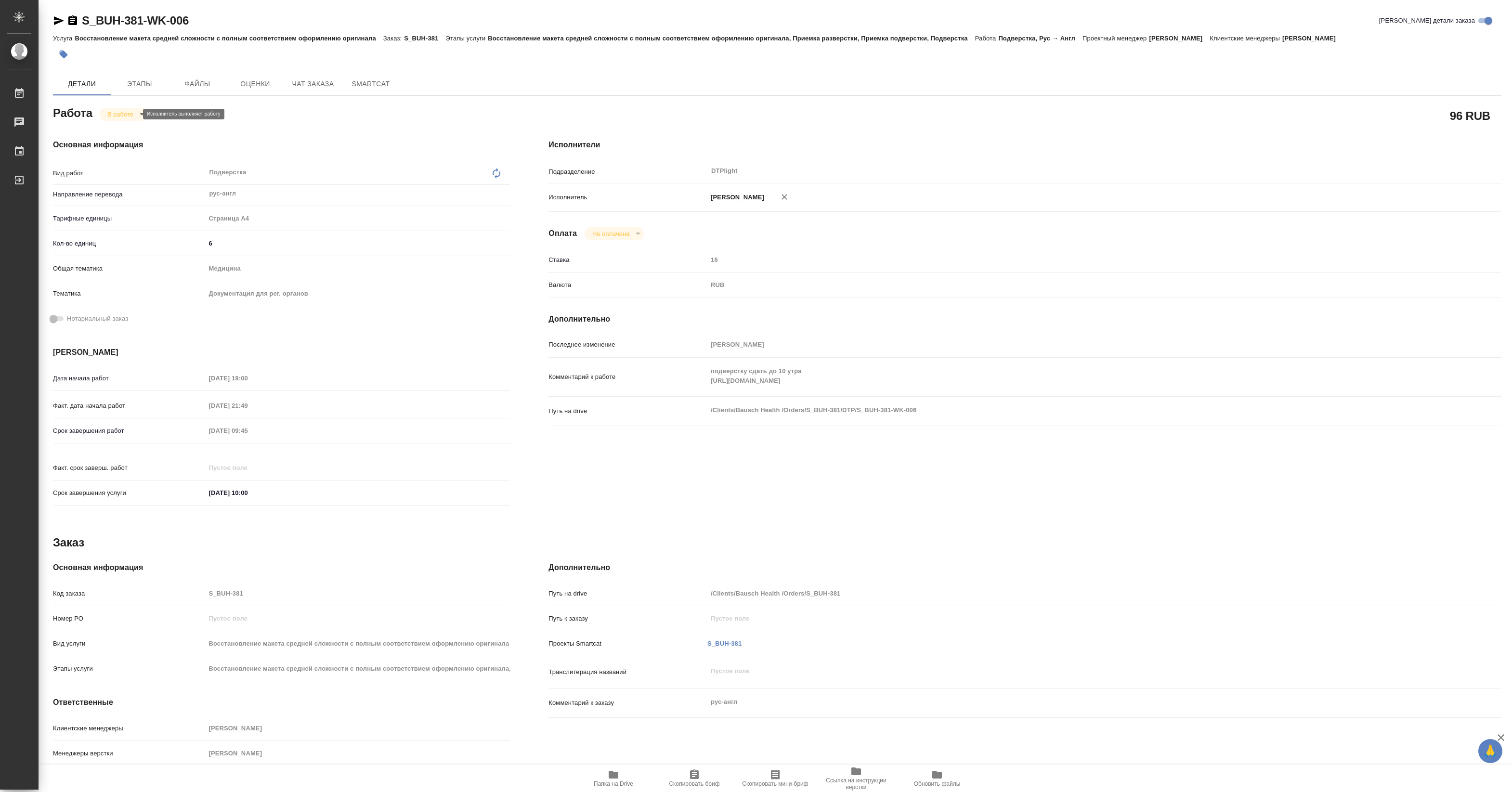
type textarea "x"
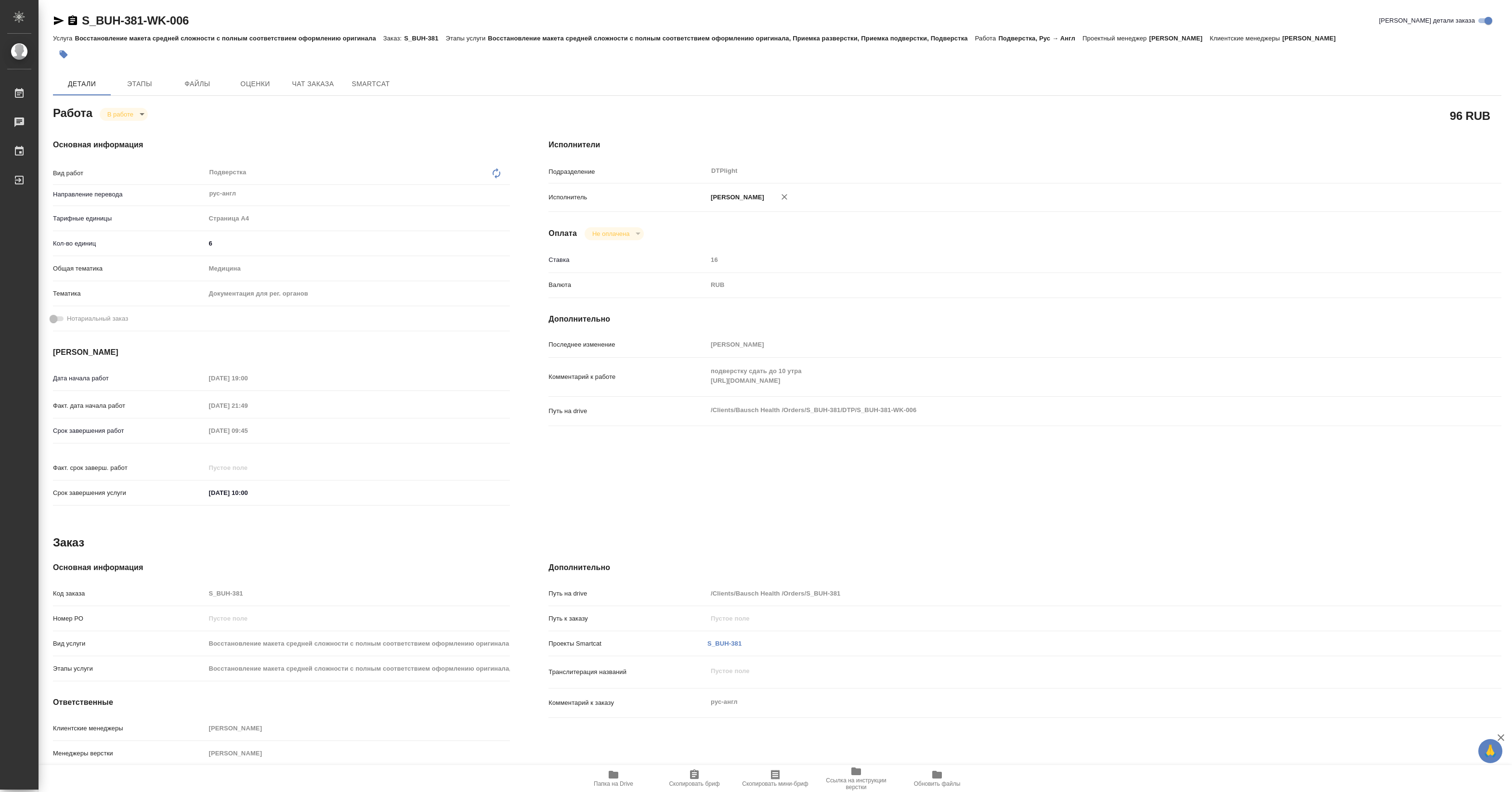
type textarea "x"
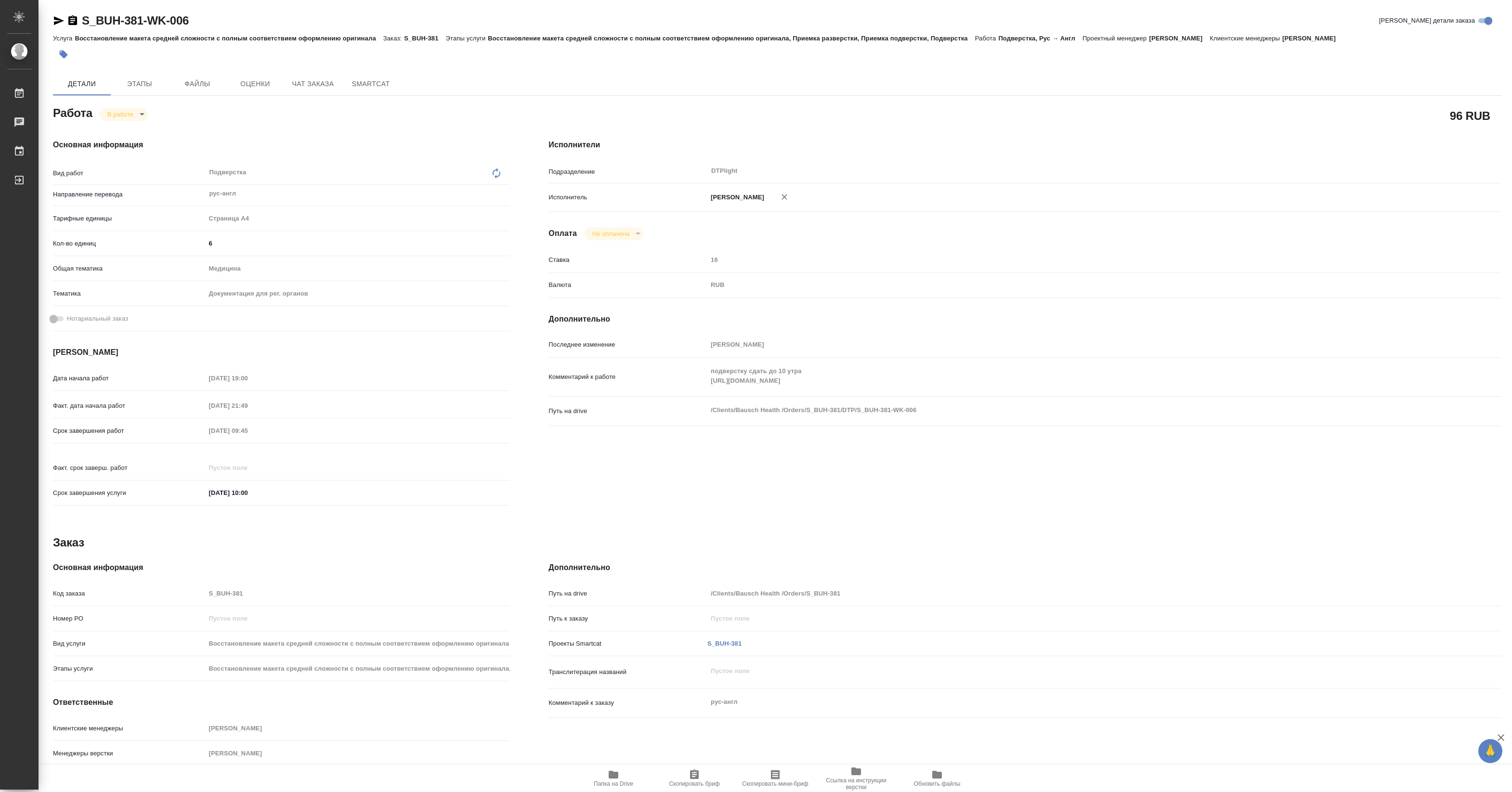
scroll to position [17, 0]
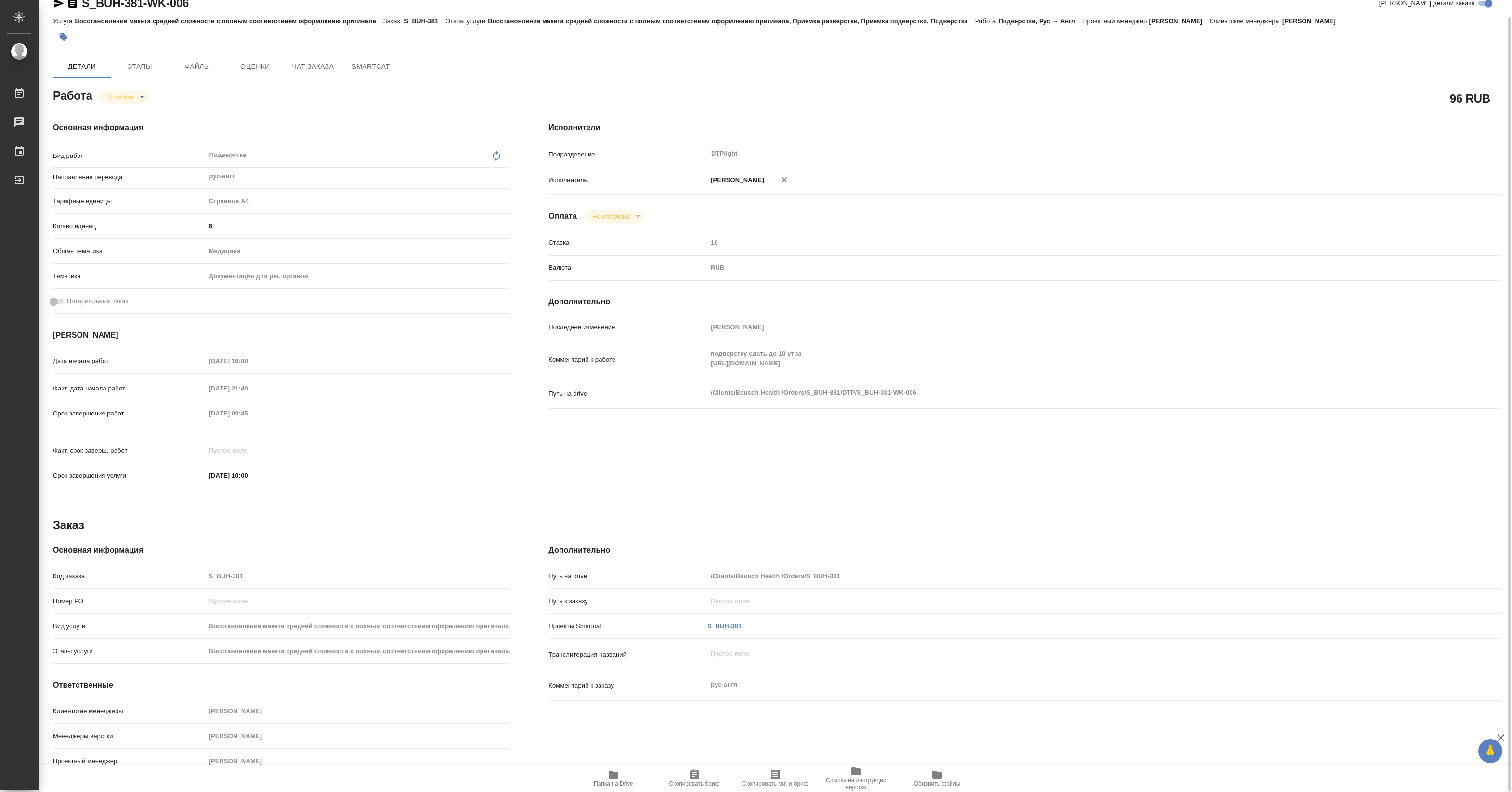
type textarea "x"
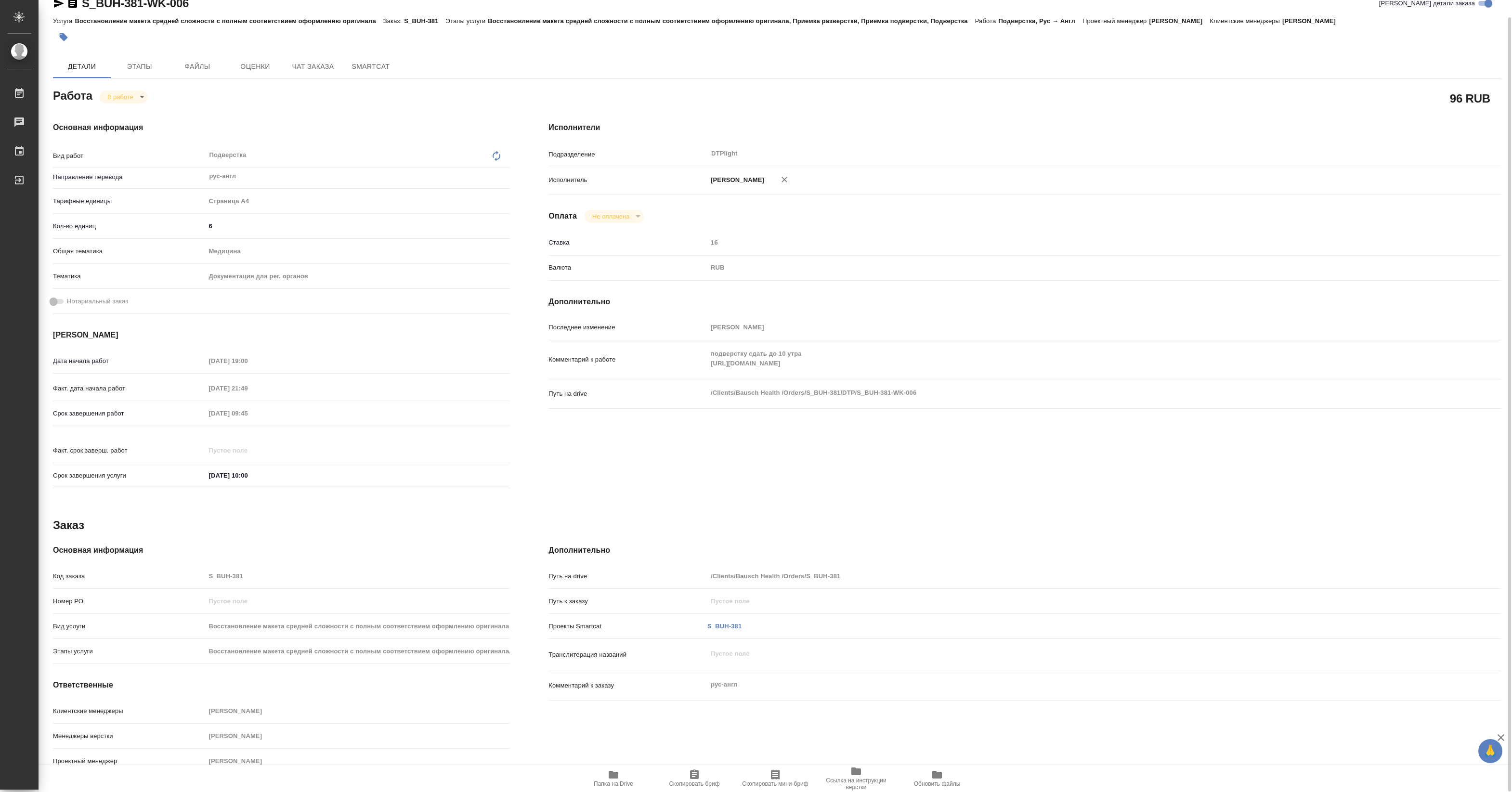
scroll to position [0, 0]
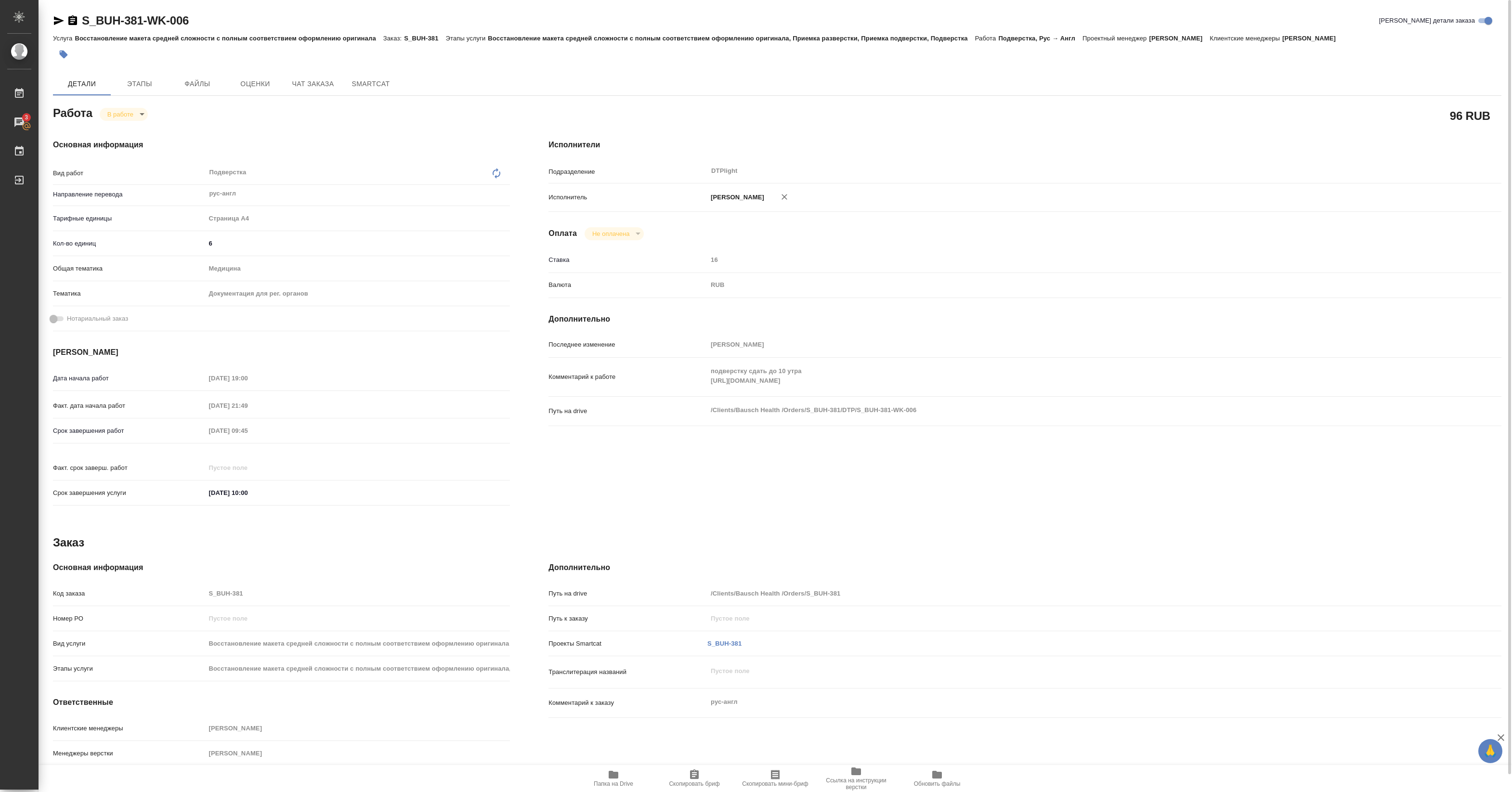
drag, startPoint x: 61, startPoint y: 21, endPoint x: 115, endPoint y: 29, distance: 54.6
click at [60, 21] on icon "button" at bounding box center [59, 21] width 10 height 9
